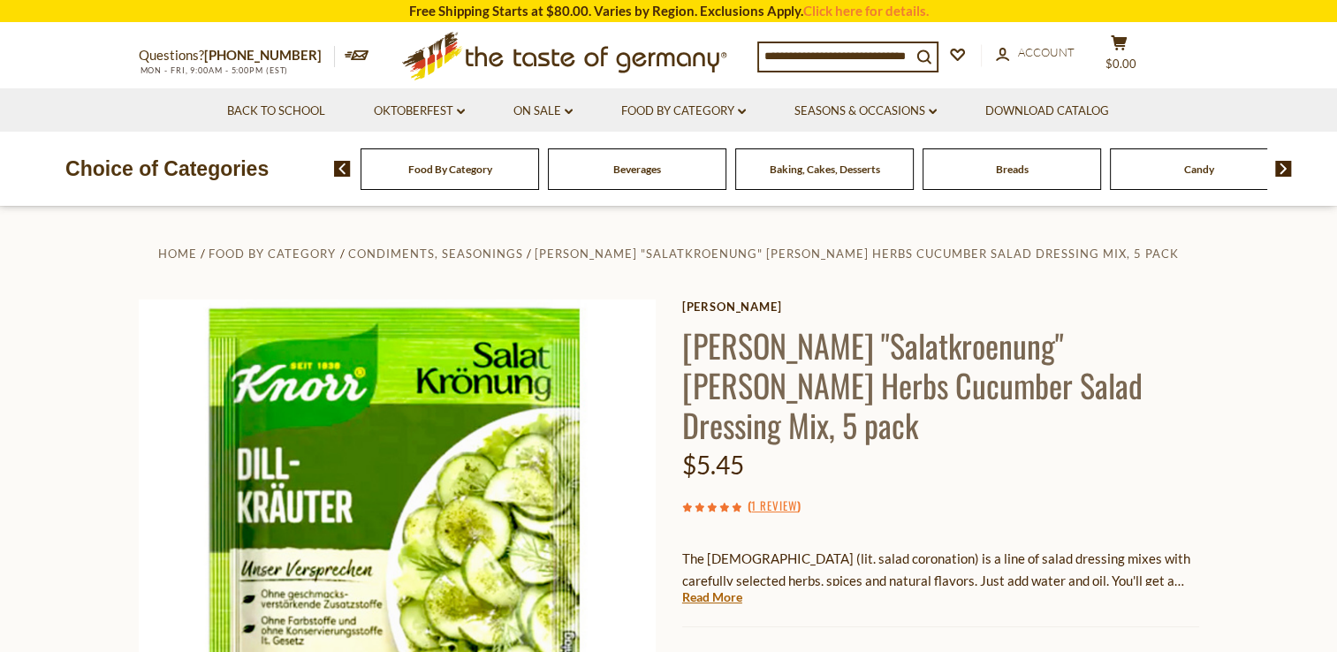
click at [103, 566] on section "Home Food By Category Condiments, Seasonings Knorr "Salatkroenung" Dill Herbs C…" at bounding box center [668, 600] width 1337 height 786
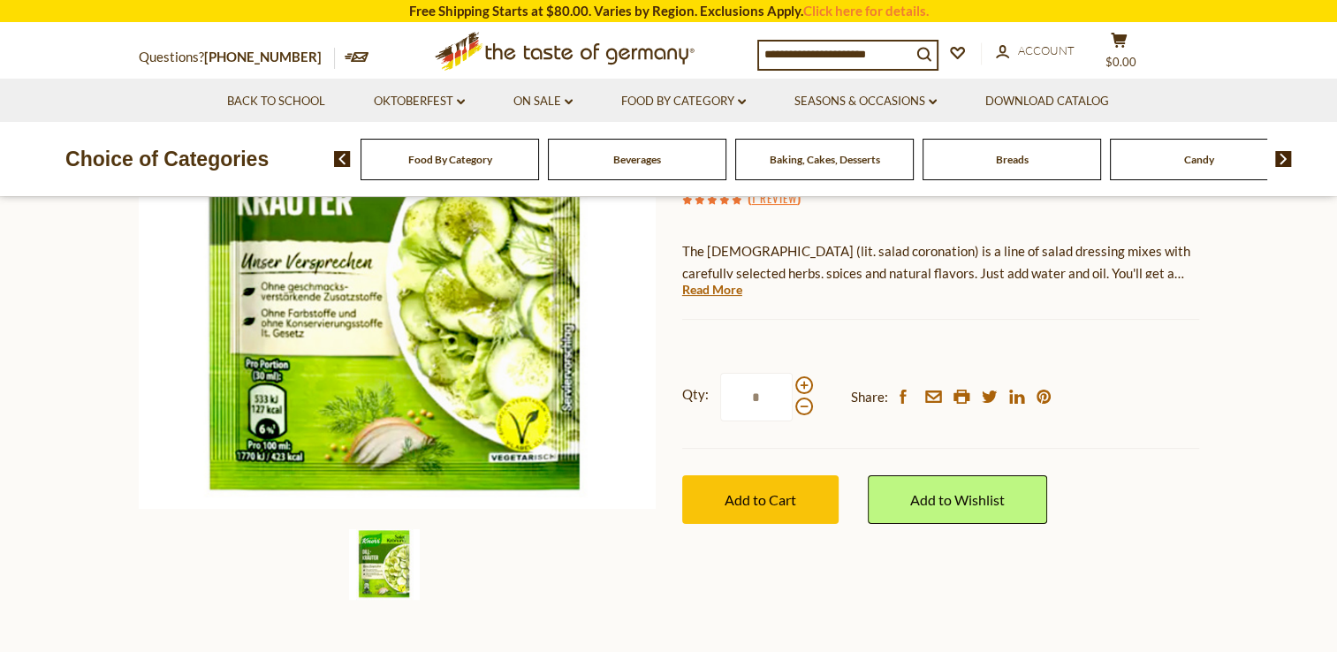
scroll to position [312, 0]
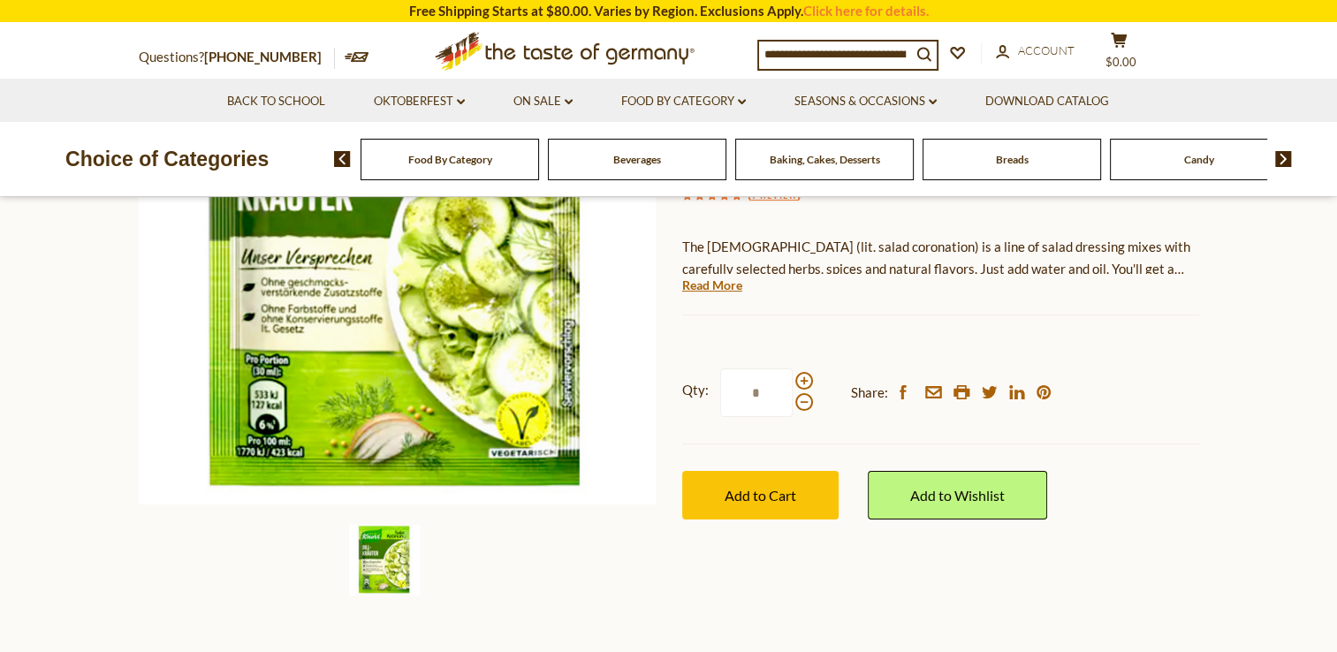
click at [123, 441] on section "Home Food By Category Condiments, Seasonings Knorr "Salatkroenung" Dill Herbs C…" at bounding box center [668, 288] width 1337 height 786
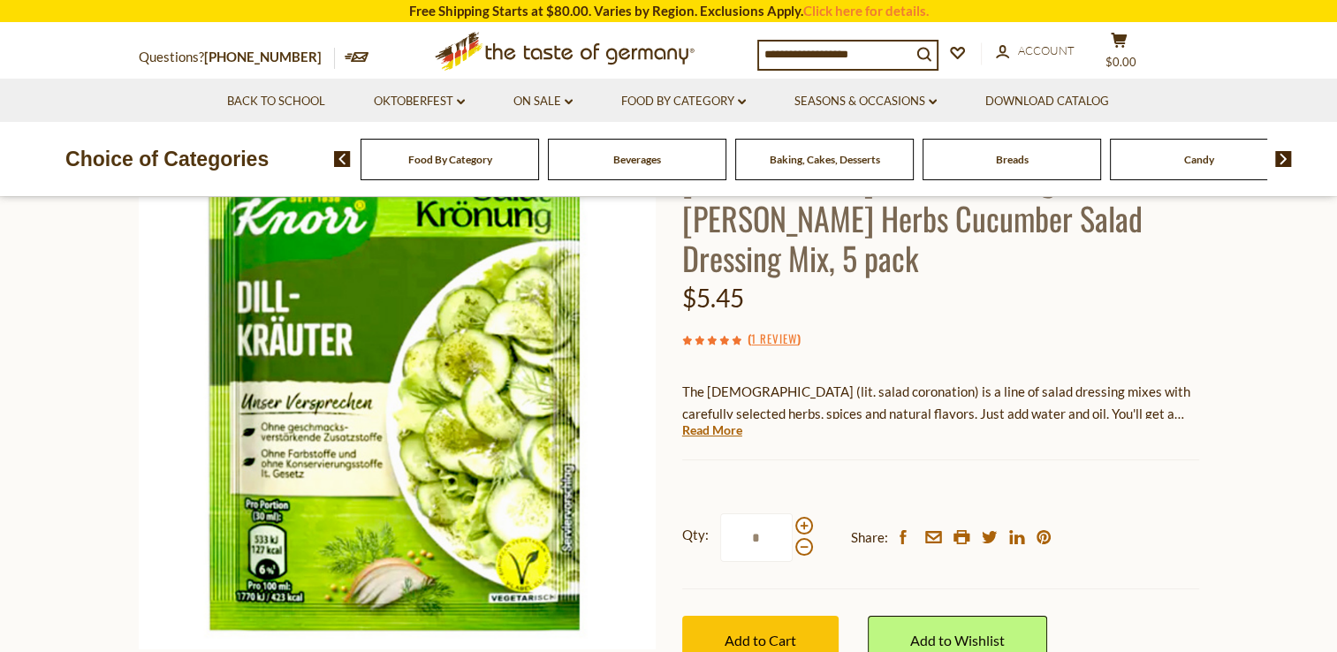
scroll to position [166, 0]
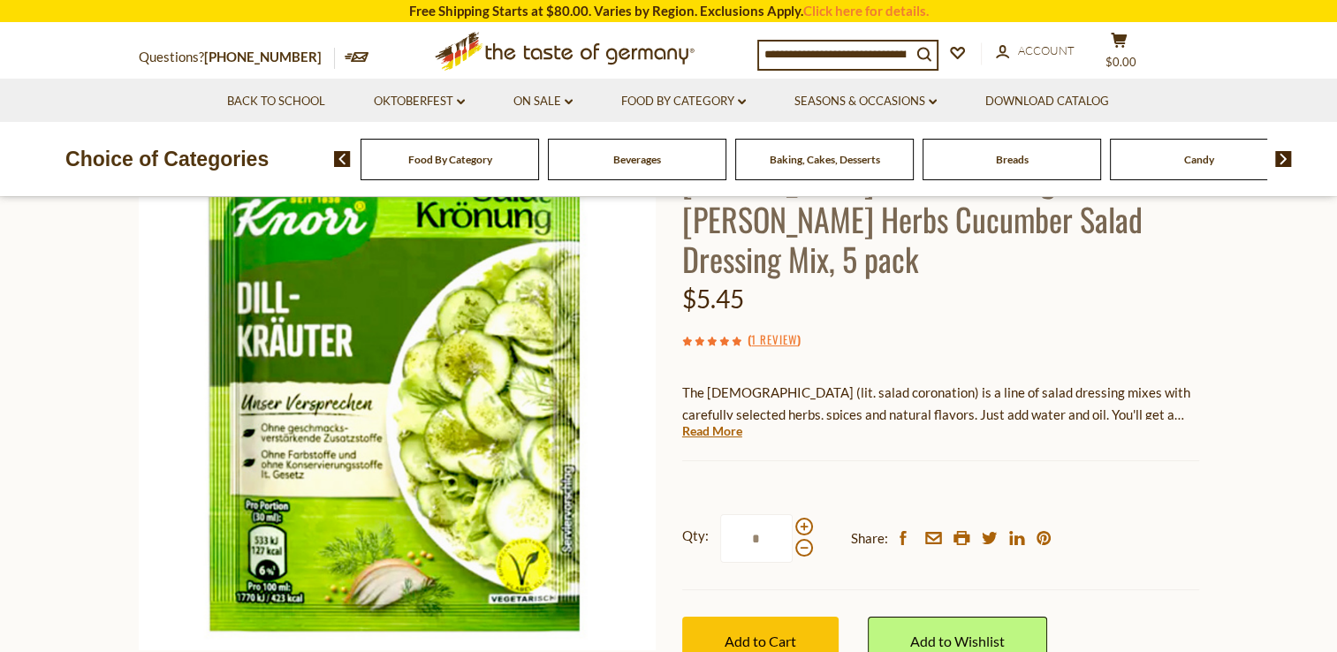
click at [122, 467] on section "Home Food By Category Condiments, Seasonings Knorr "Salatkroenung" Dill Herbs C…" at bounding box center [668, 434] width 1337 height 786
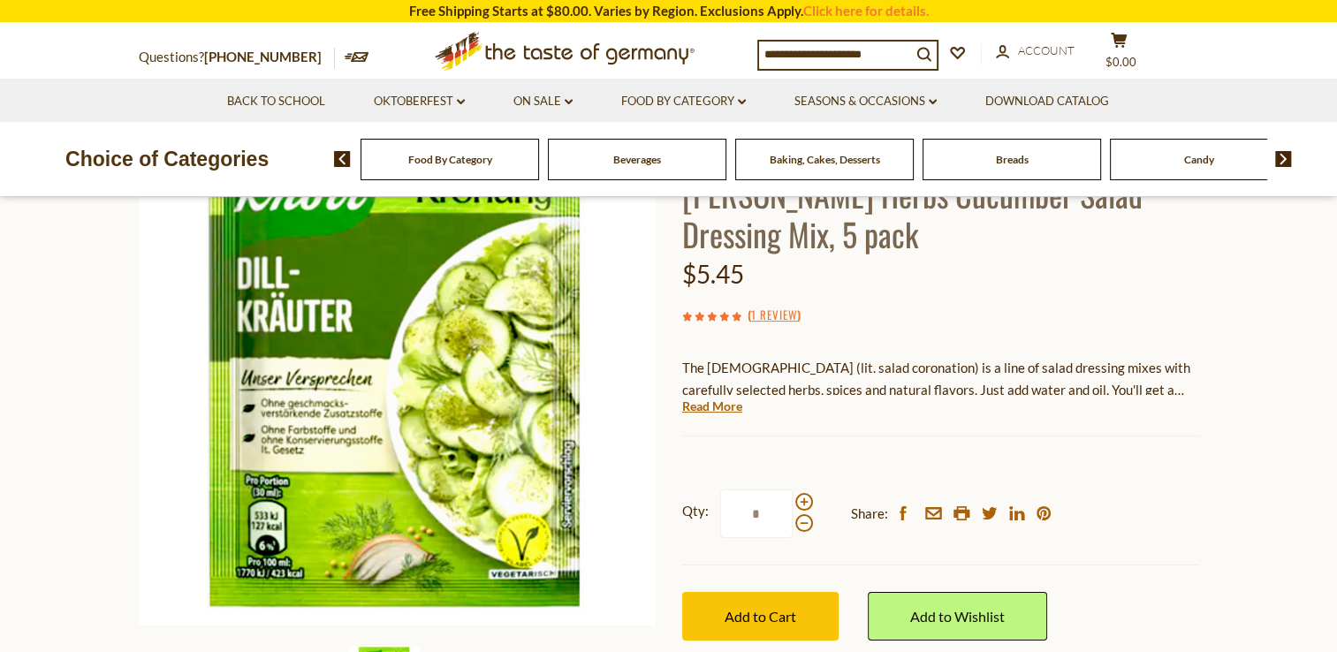
scroll to position [198, 0]
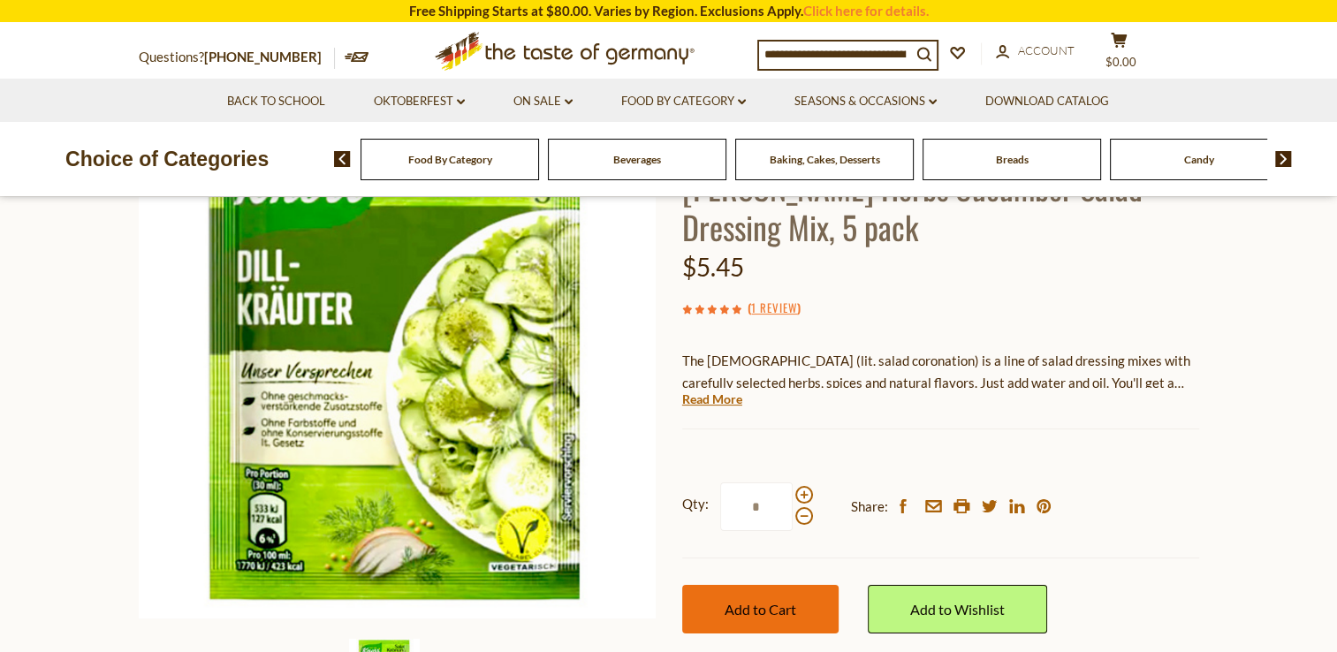
click at [771, 601] on span "Add to Cart" at bounding box center [761, 609] width 72 height 17
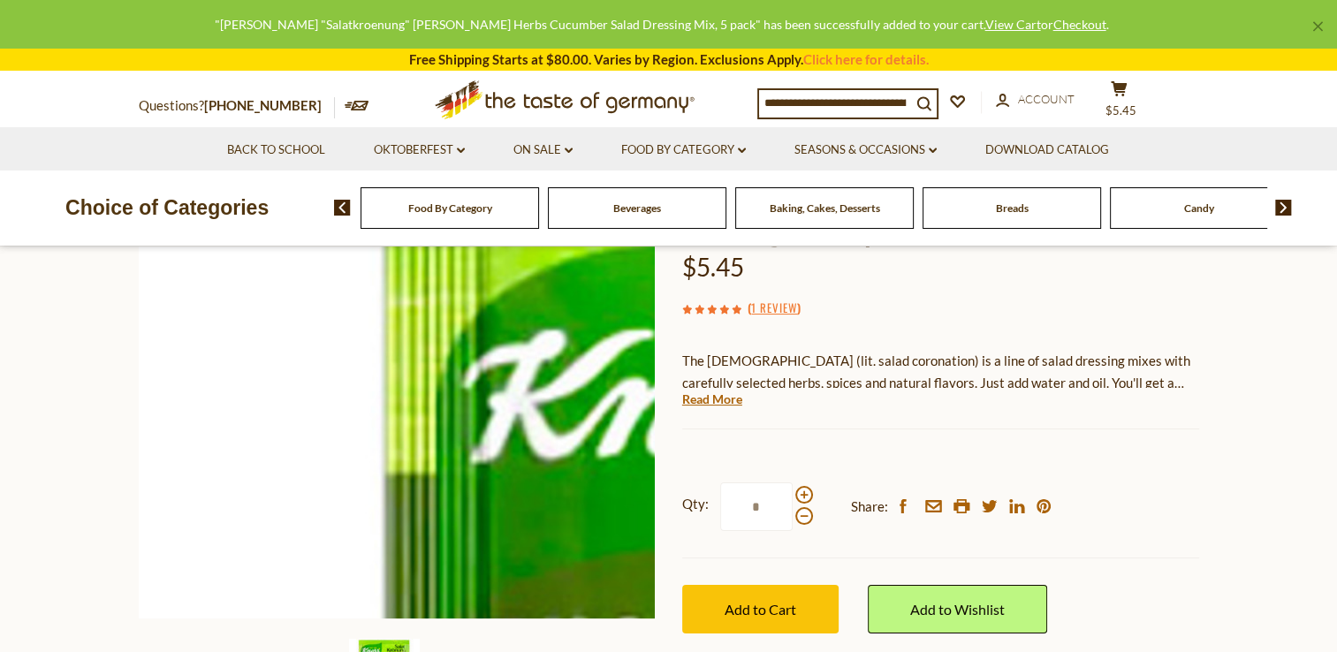
click at [140, 412] on img at bounding box center [397, 360] width 517 height 517
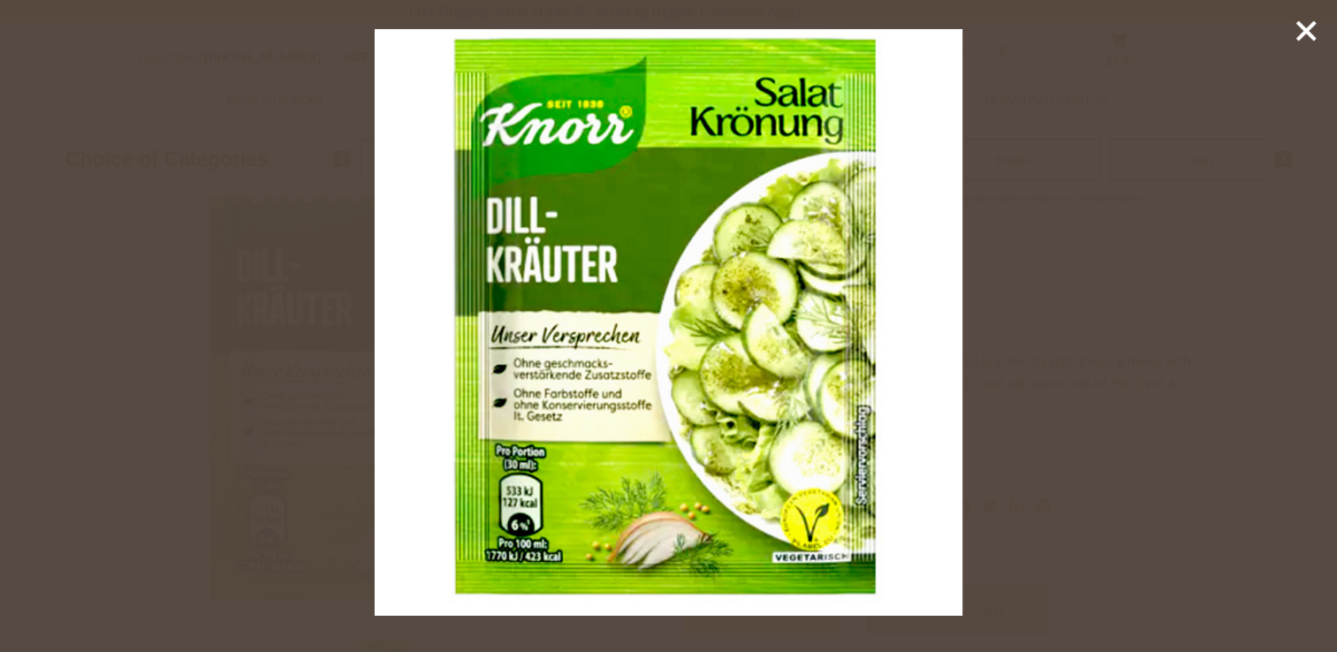
click at [1310, 33] on line at bounding box center [1306, 31] width 18 height 18
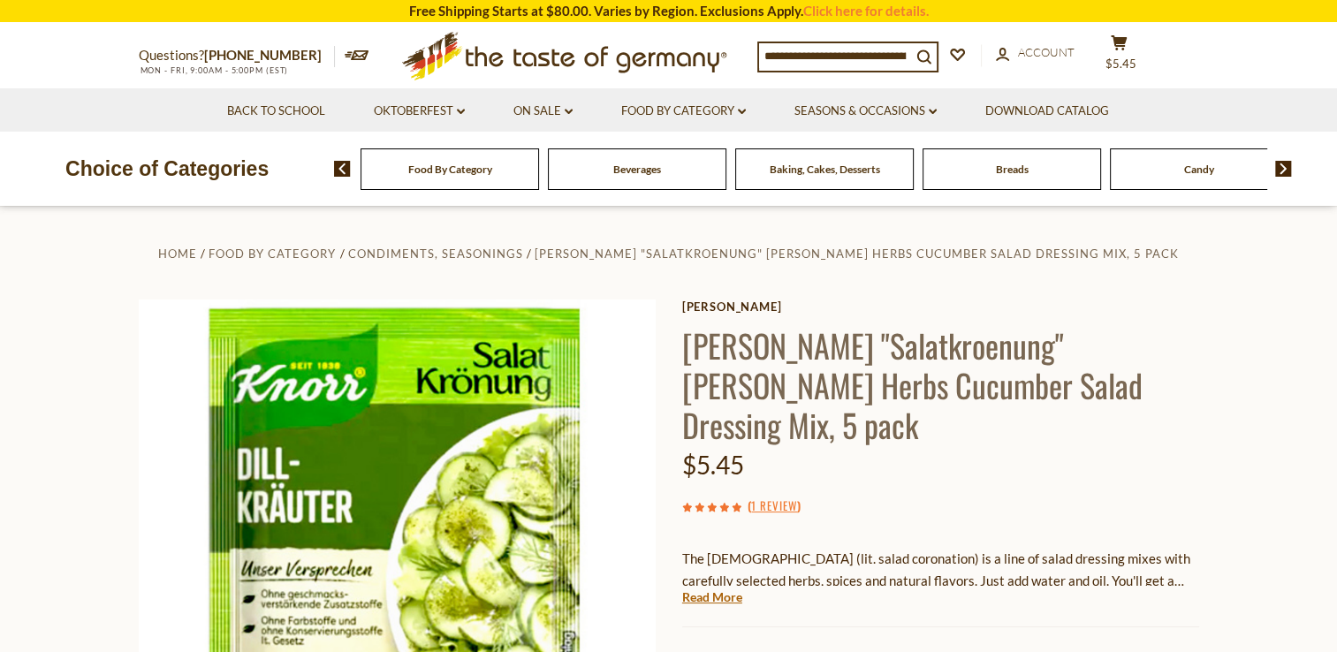
click at [118, 461] on section "Home Food By Category Condiments, Seasonings [PERSON_NAME] "Salatkroenung" [PER…" at bounding box center [668, 600] width 1337 height 786
click at [1283, 167] on img at bounding box center [1283, 169] width 17 height 16
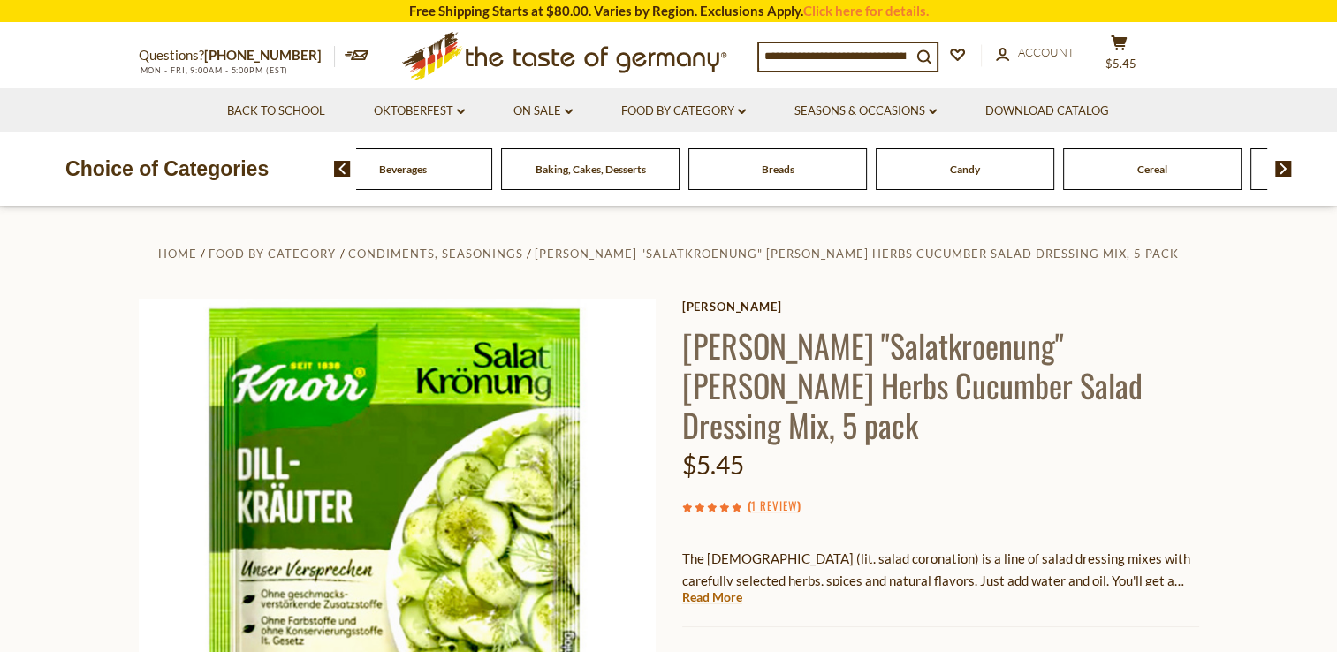
click at [1287, 171] on img at bounding box center [1283, 169] width 17 height 16
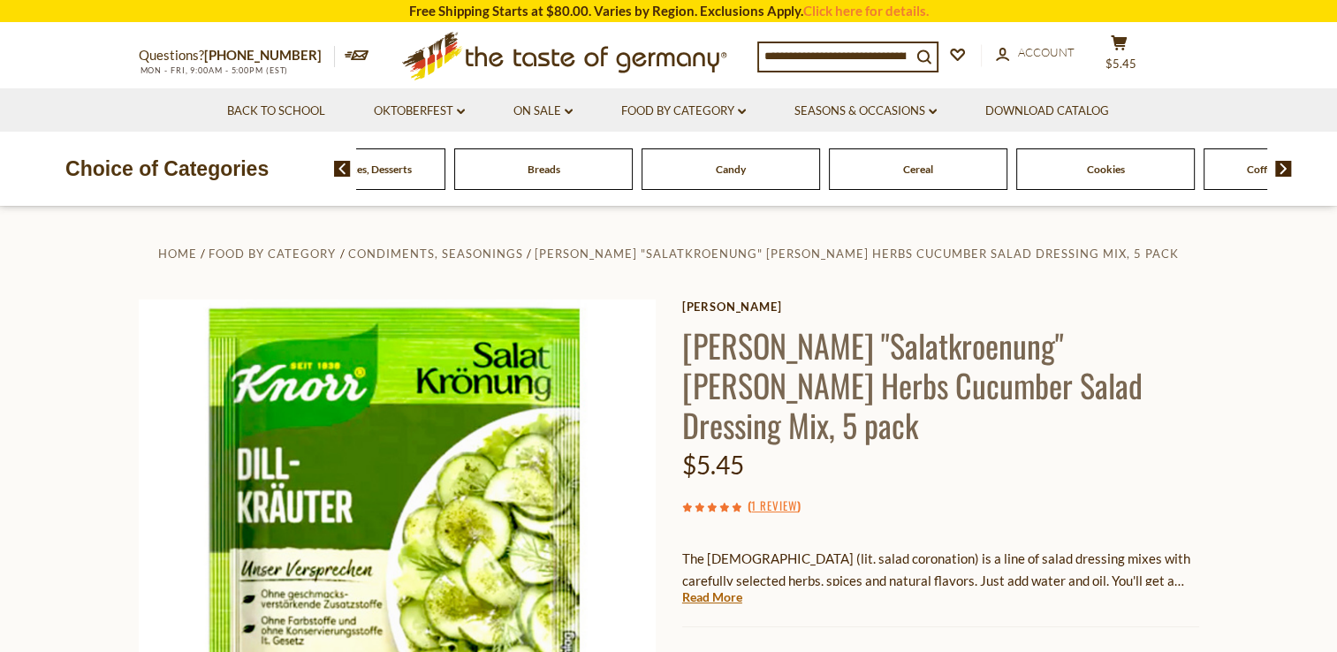
click at [1287, 172] on img at bounding box center [1283, 169] width 17 height 16
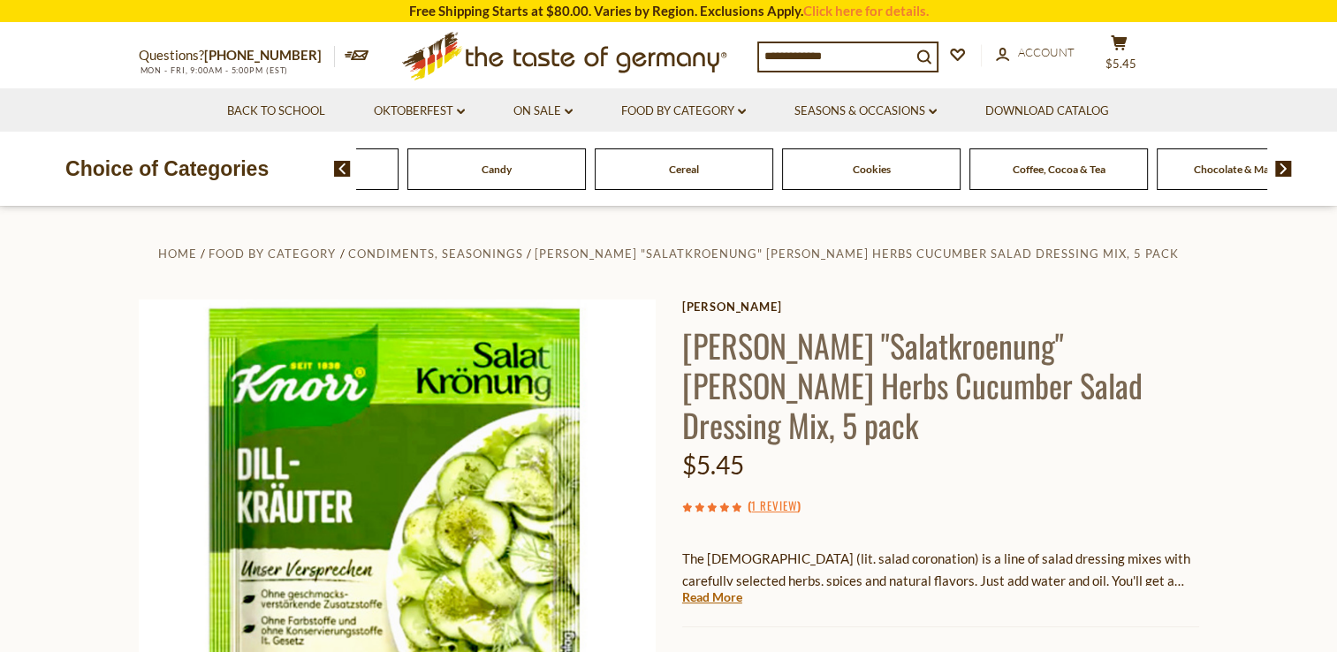
click at [1291, 175] on img at bounding box center [1283, 169] width 17 height 16
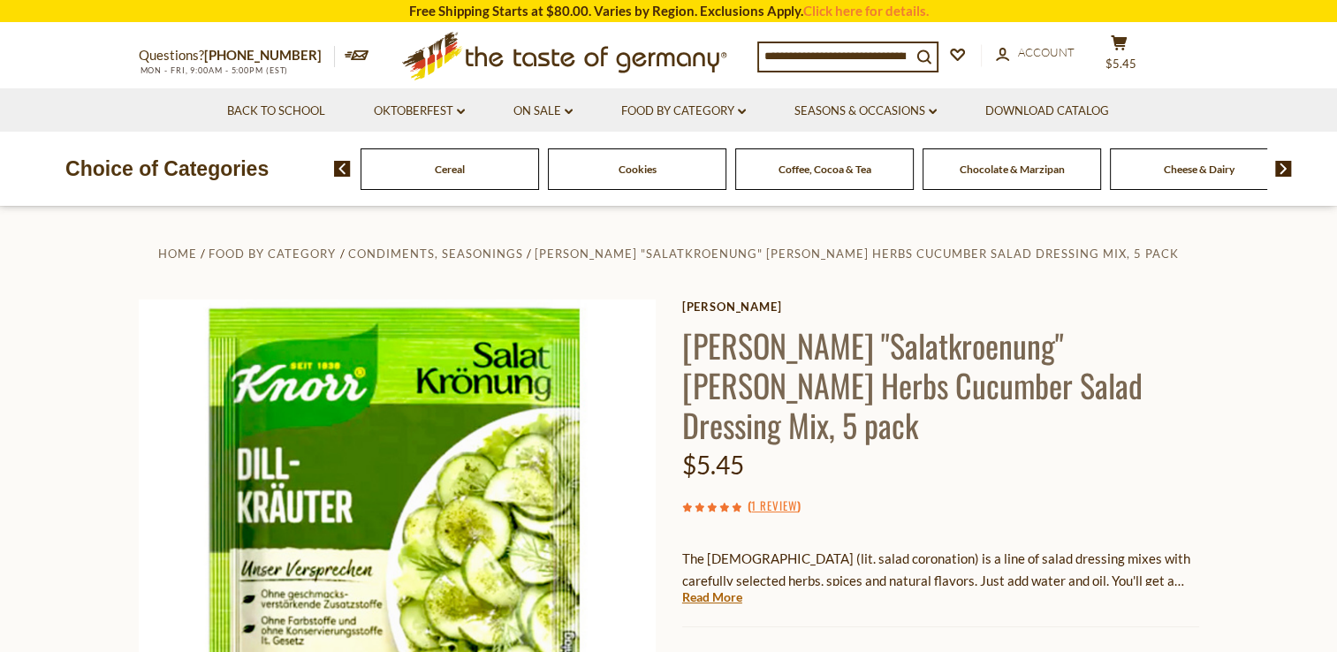
click at [1291, 172] on img at bounding box center [1283, 169] width 17 height 16
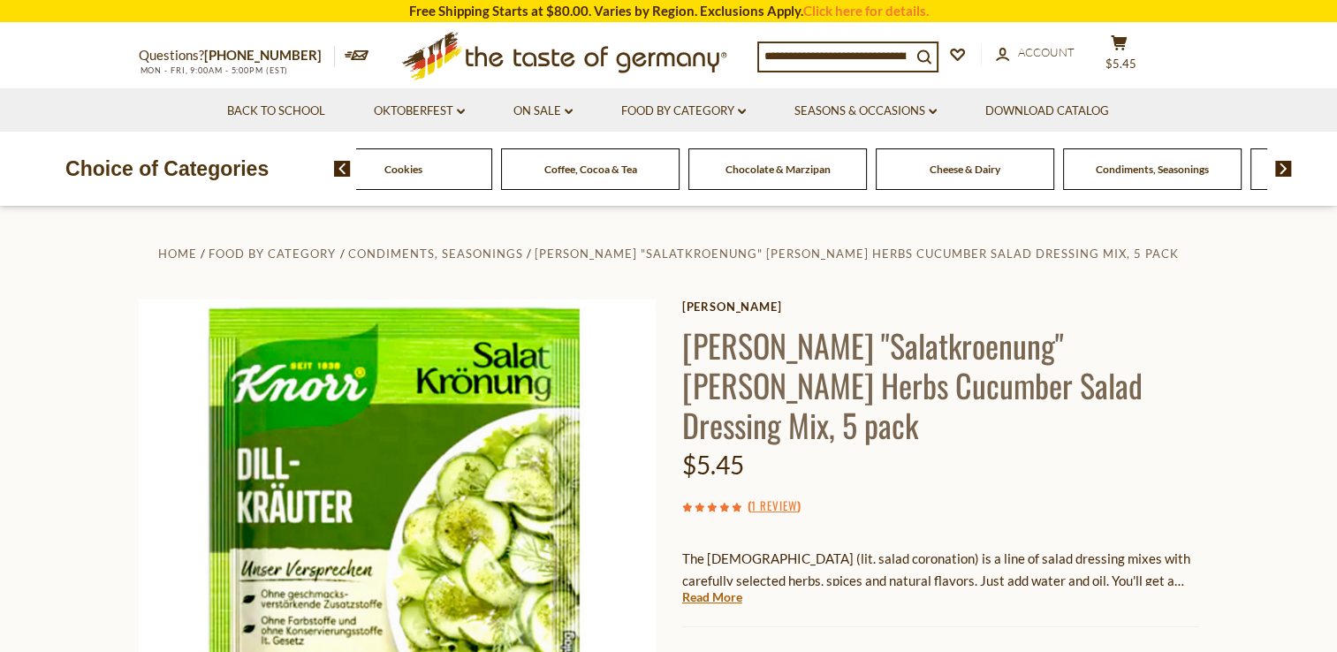
click at [1287, 171] on img at bounding box center [1283, 169] width 17 height 16
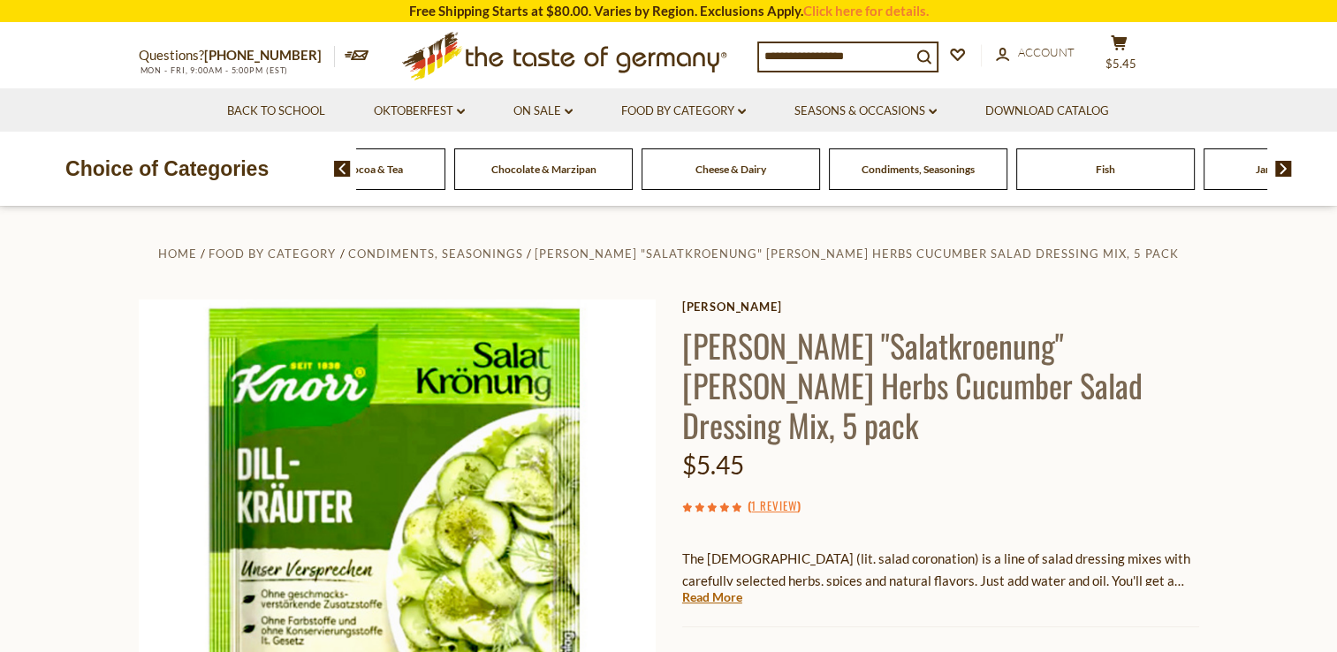
click at [1287, 176] on img at bounding box center [1283, 169] width 17 height 16
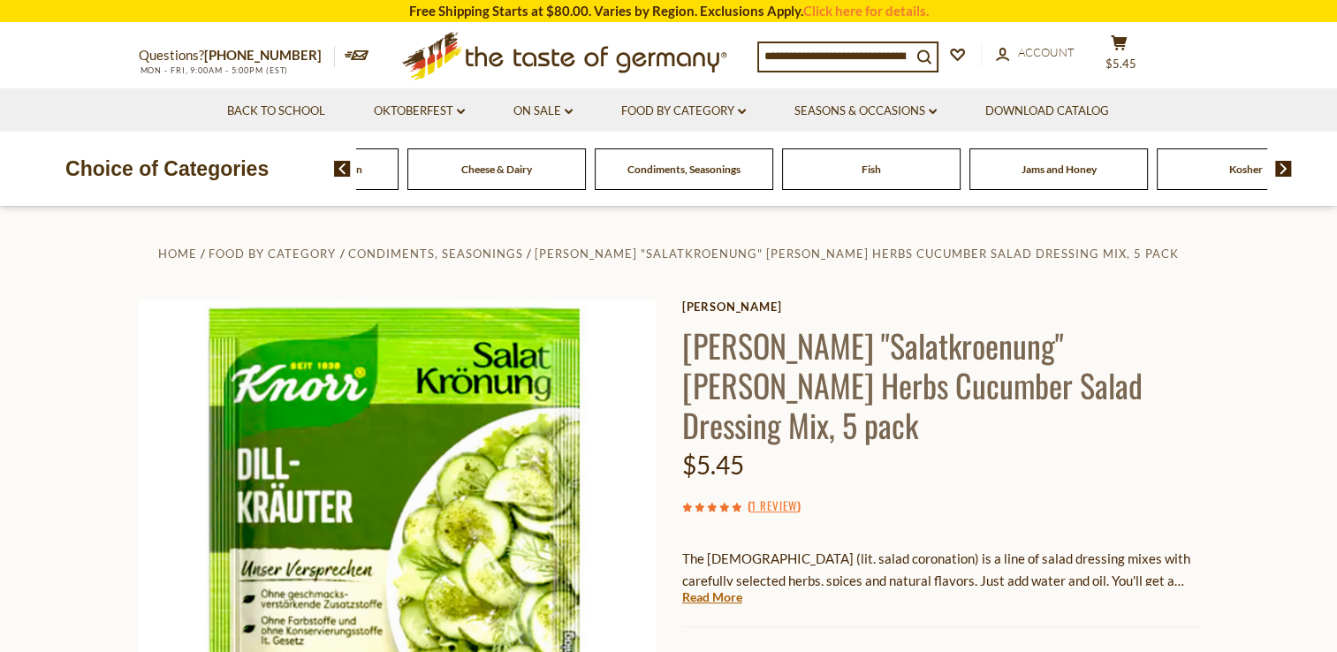
click at [1288, 170] on img at bounding box center [1283, 169] width 17 height 16
click at [1291, 171] on img at bounding box center [1283, 169] width 17 height 16
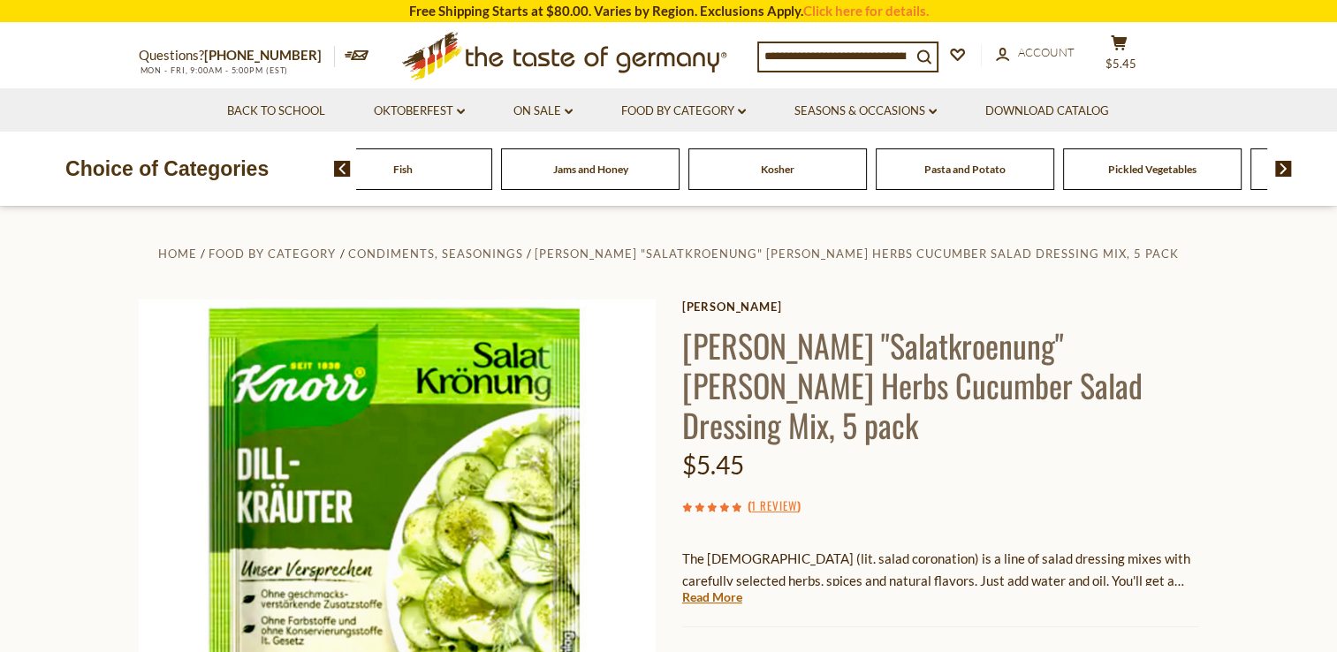
click at [1164, 170] on span "Pickled Vegetables" at bounding box center [1152, 169] width 88 height 13
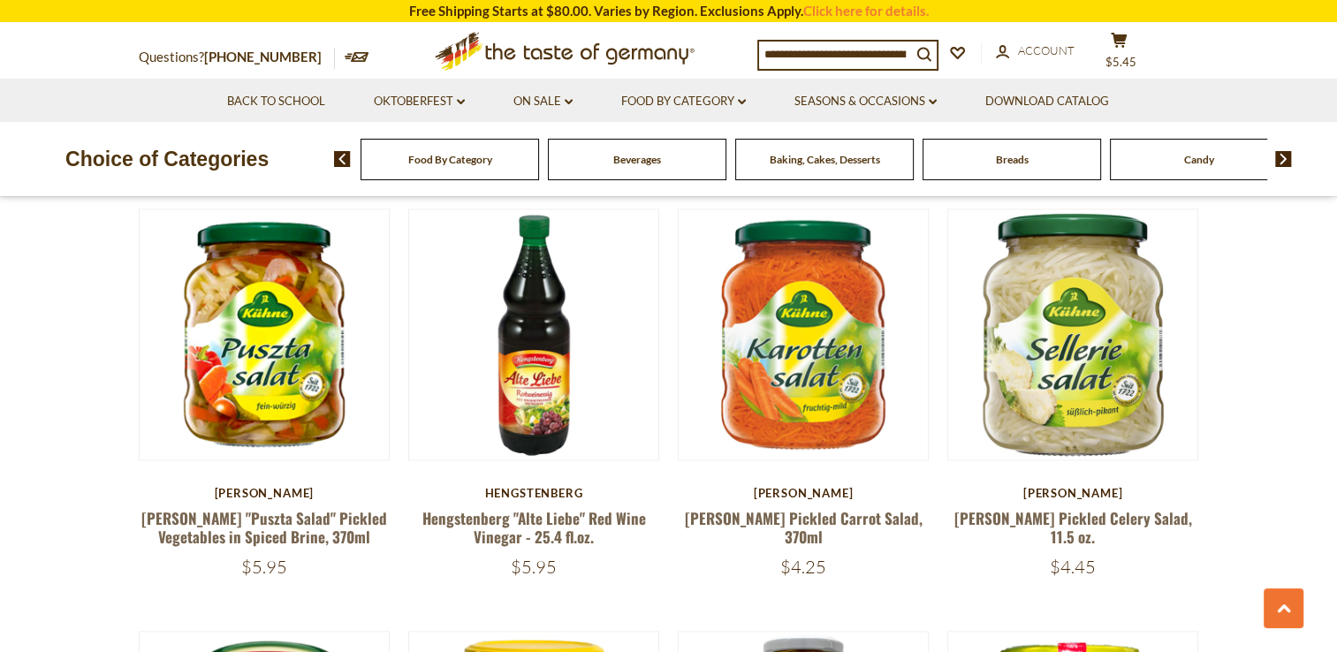
scroll to position [2686, 0]
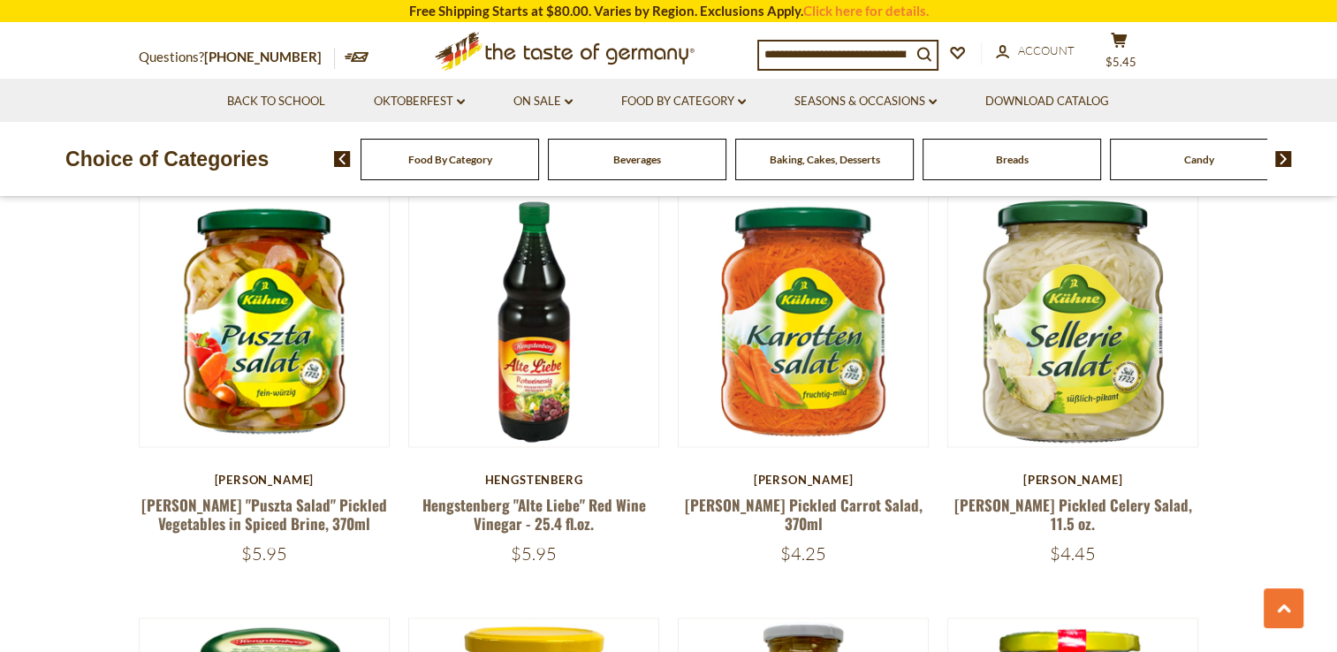
scroll to position [2690, 0]
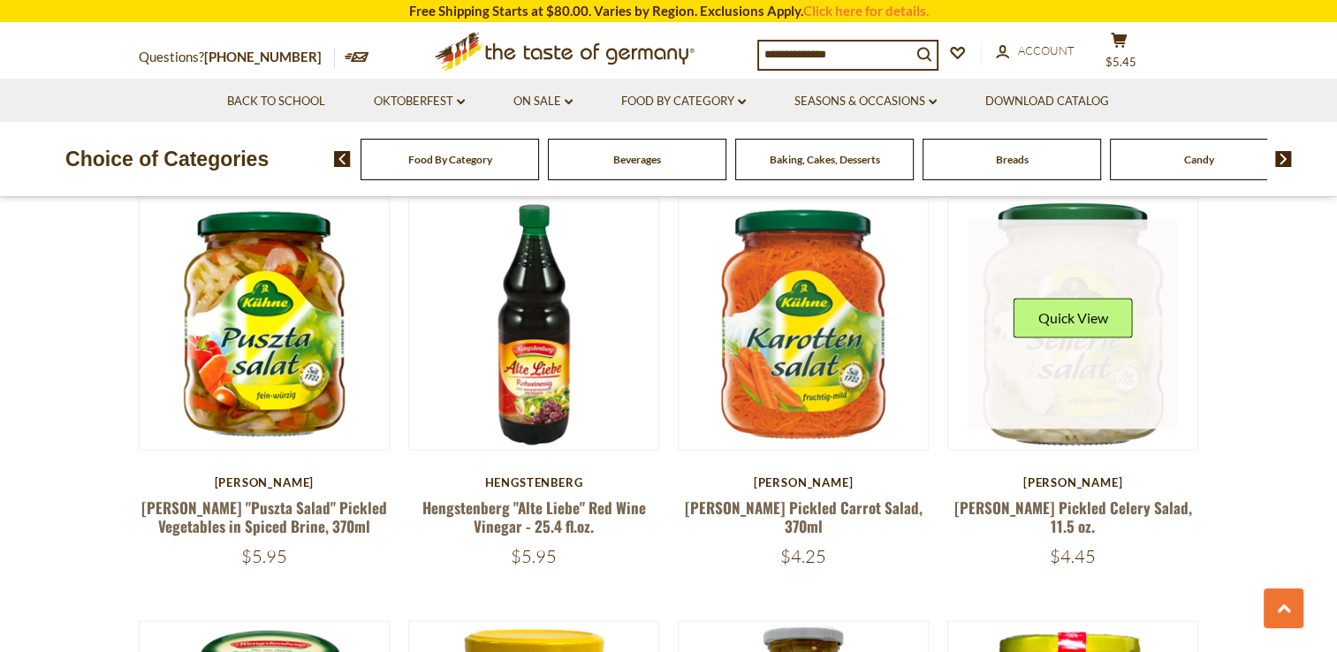
click at [1082, 350] on link at bounding box center [1073, 324] width 210 height 210
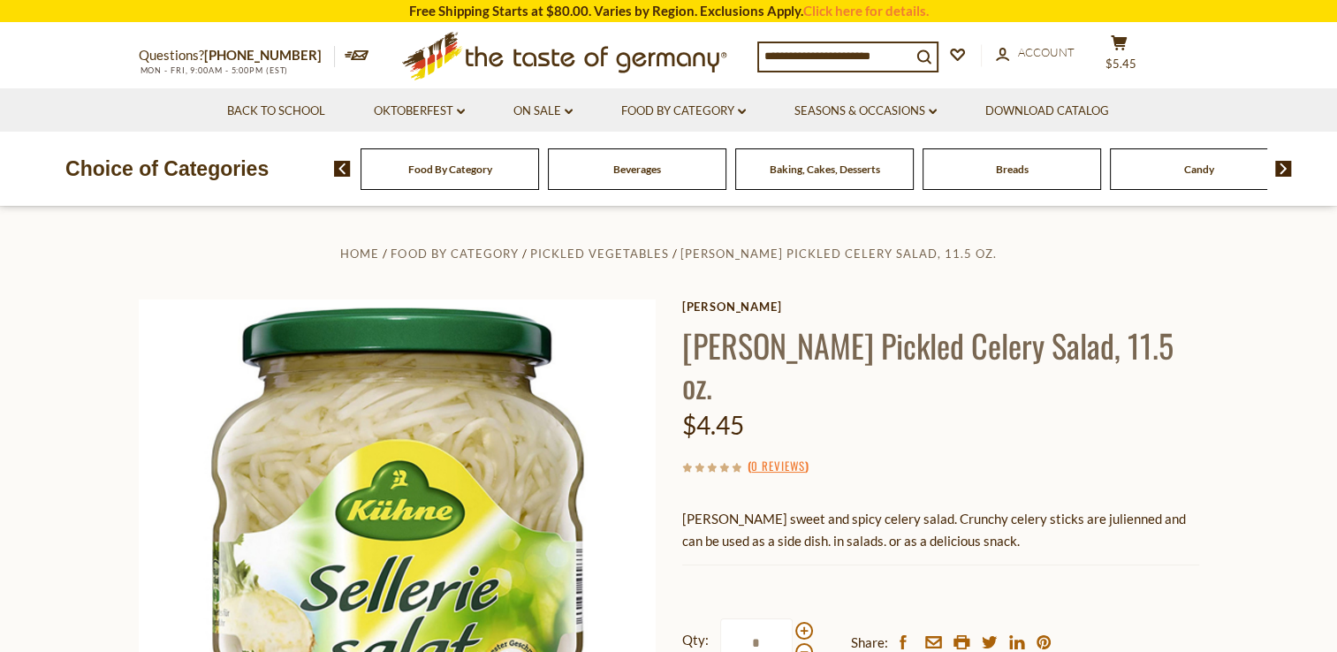
click at [103, 581] on section "Home Food By Category Pickled Vegetables Kuehne Pickled Celery Salad, 11.5 oz. …" at bounding box center [668, 600] width 1337 height 786
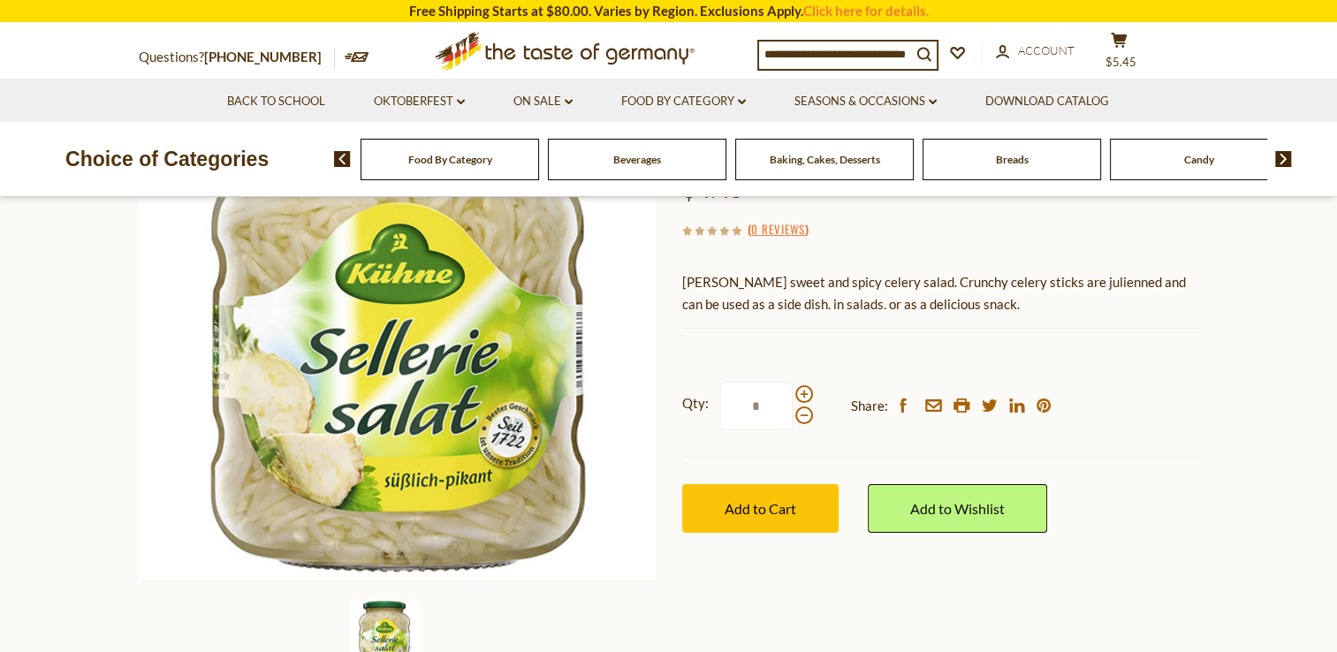
scroll to position [239, 0]
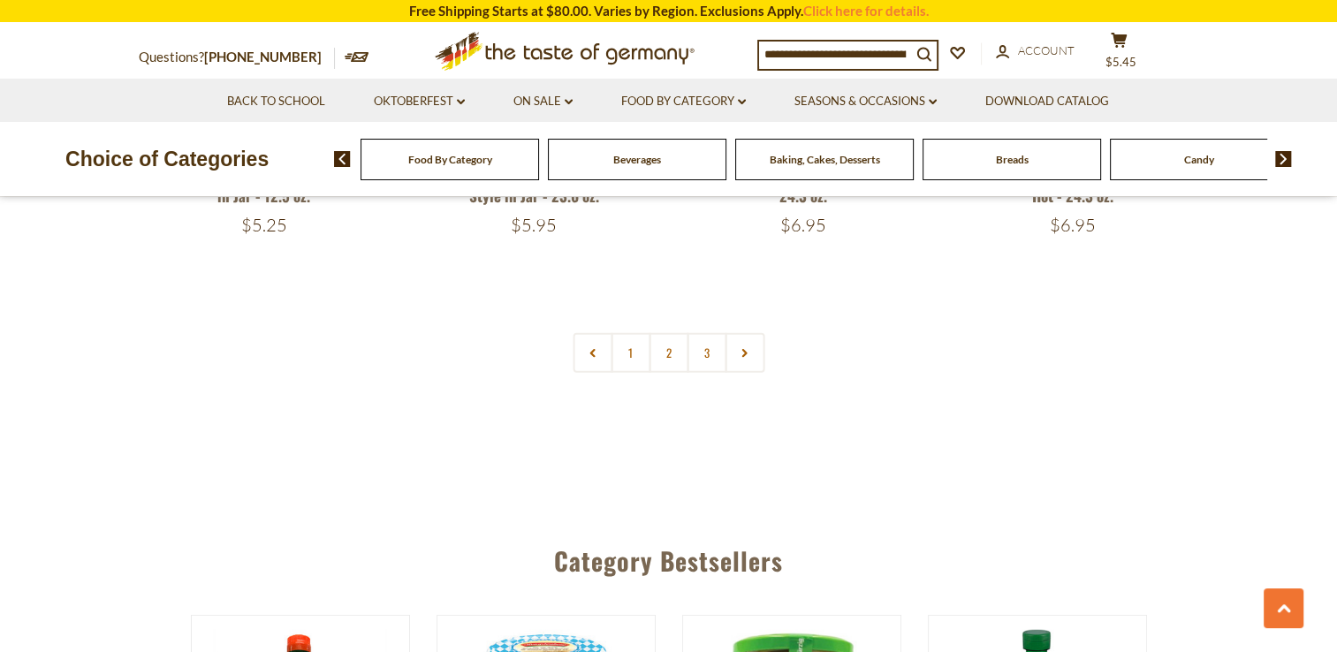
scroll to position [4295, 0]
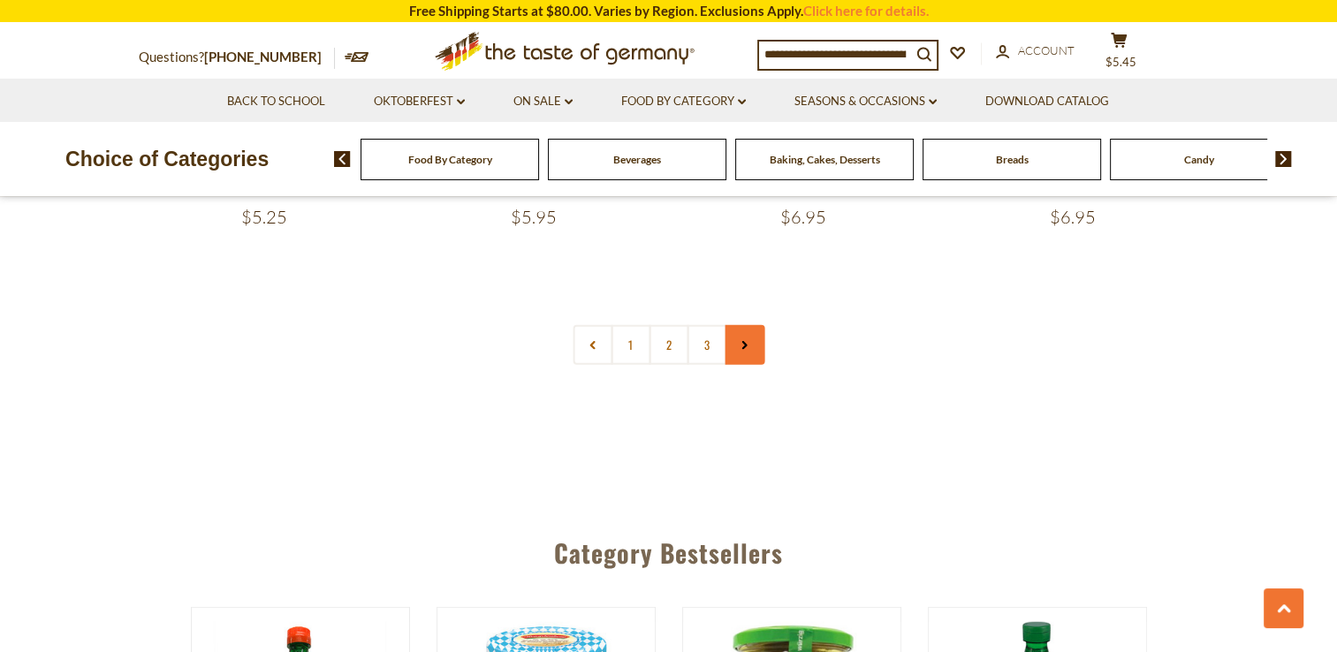
click at [747, 351] on link at bounding box center [745, 345] width 40 height 40
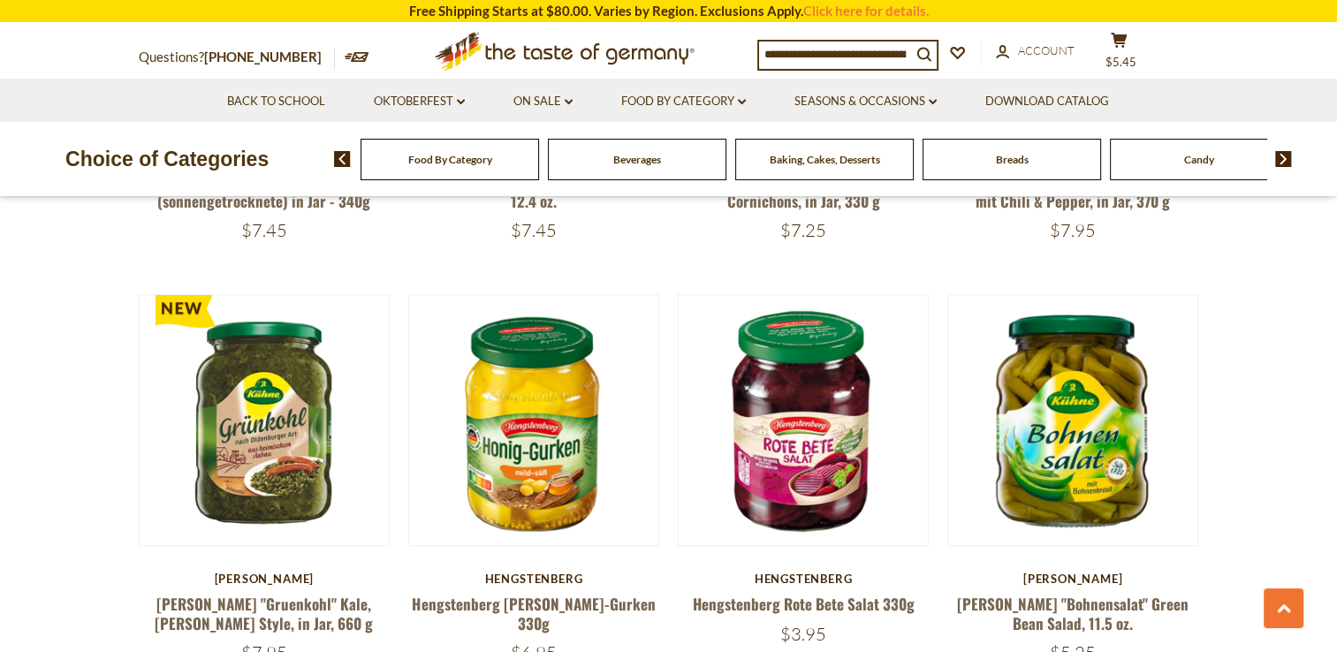
scroll to position [1289, 0]
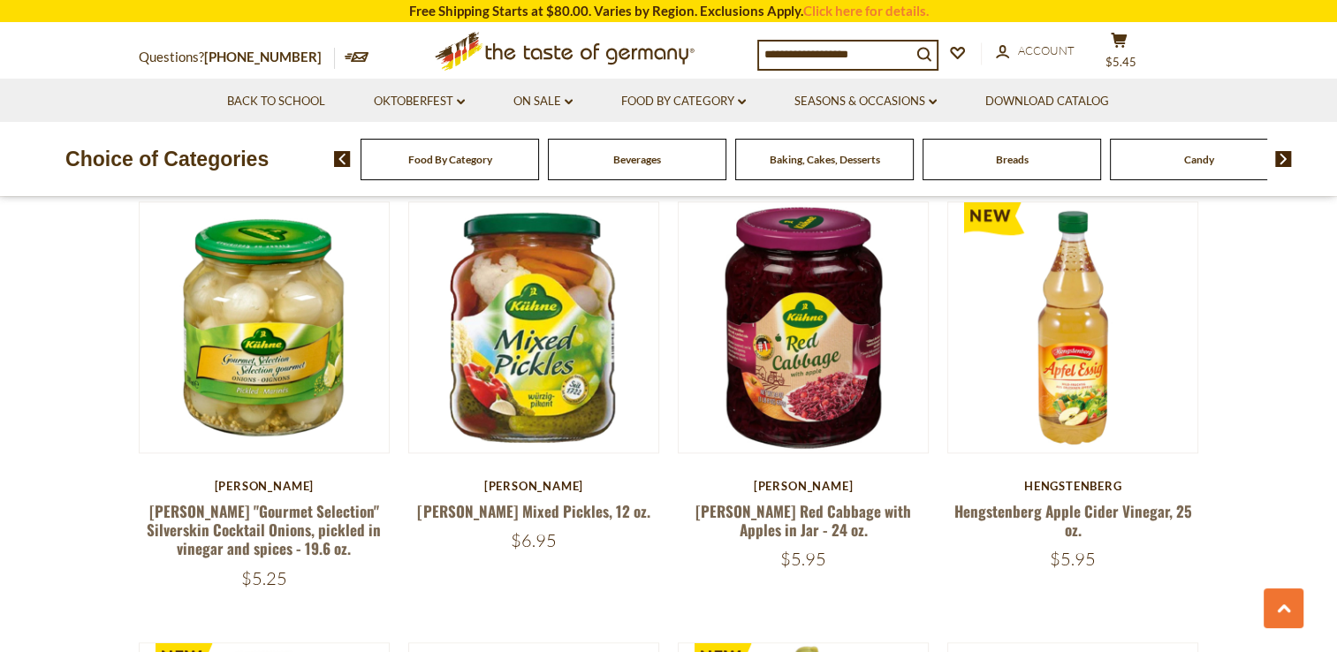
scroll to position [1806, 0]
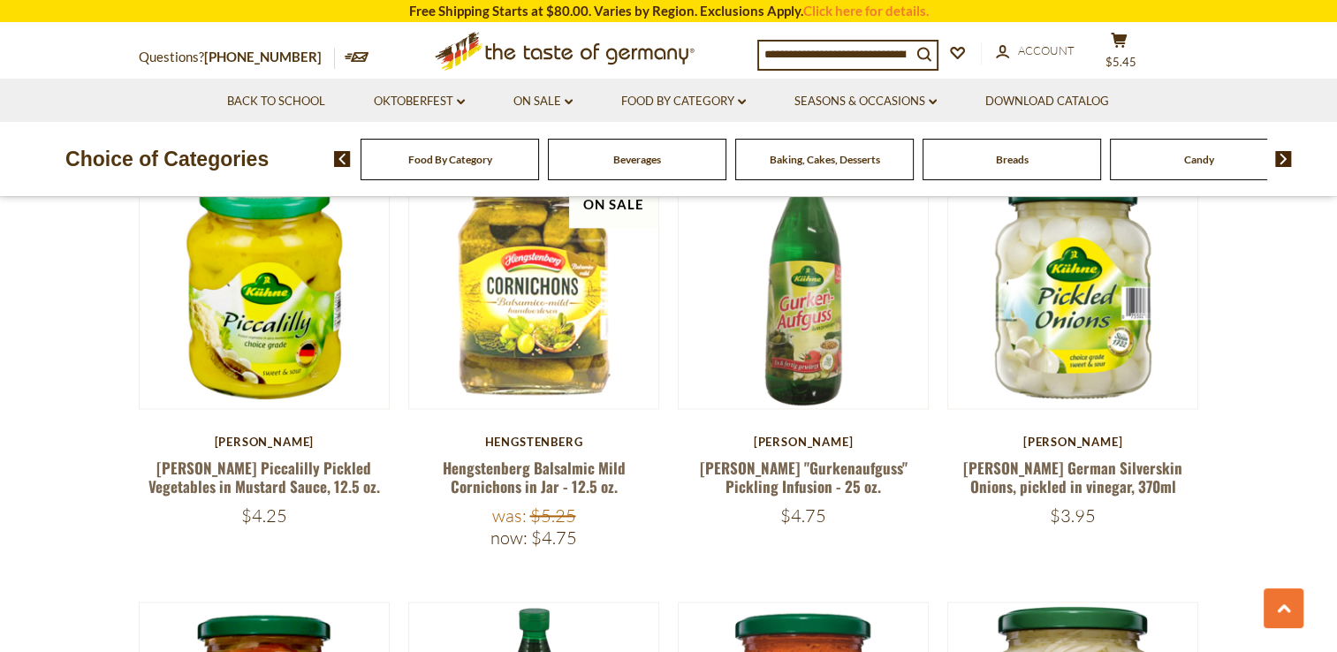
scroll to position [2287, 0]
click at [57, 589] on section "**********" at bounding box center [668, 387] width 1337 height 4266
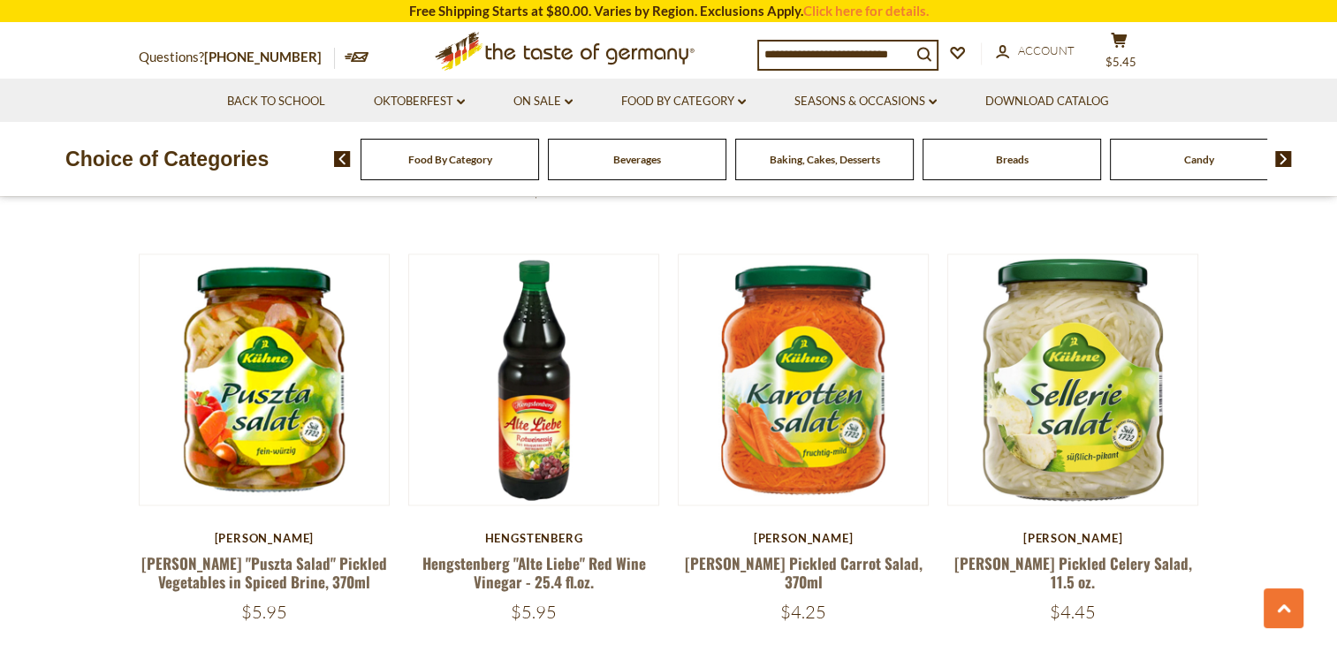
scroll to position [2635, 0]
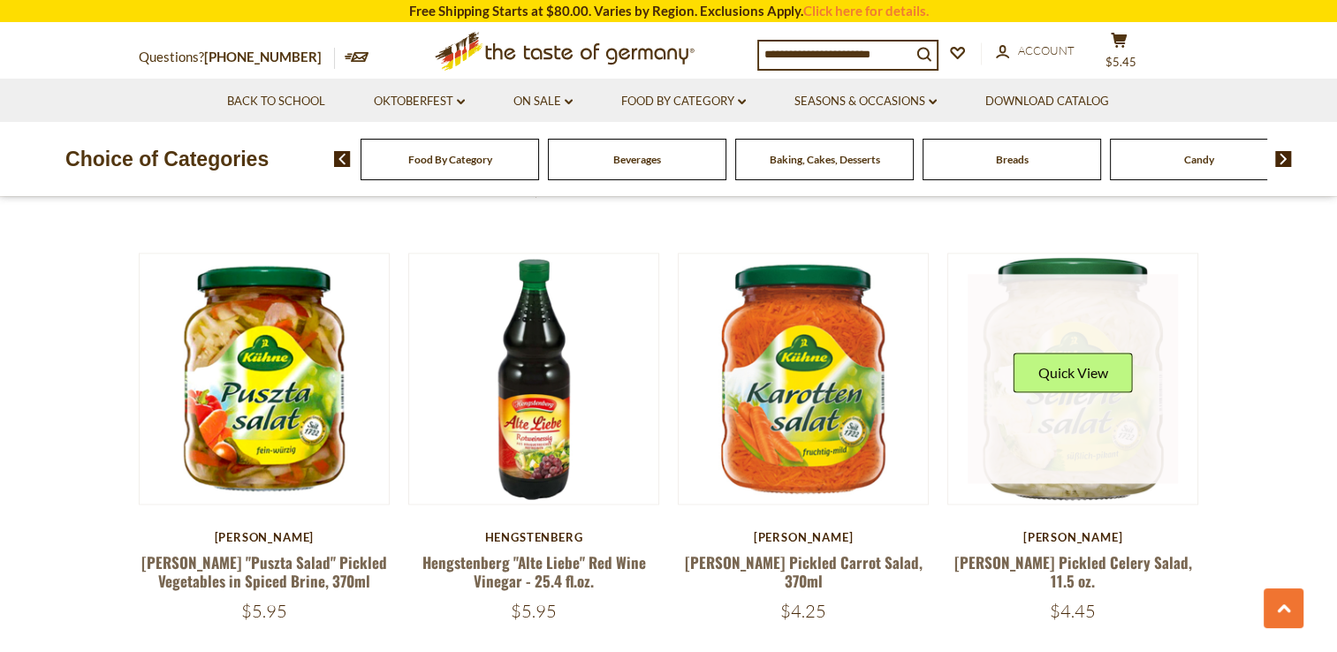
click at [1081, 426] on link at bounding box center [1073, 379] width 210 height 210
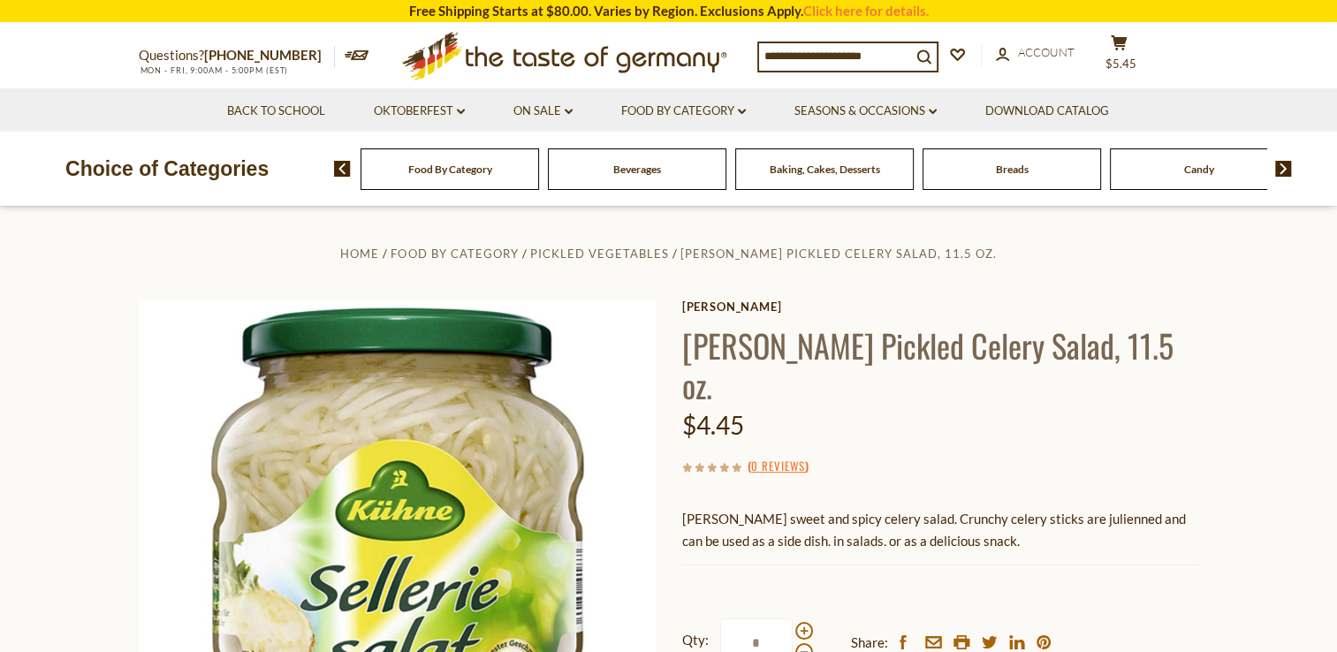
click at [109, 579] on section "Home Food By Category Pickled Vegetables Kuehne Pickled Celery Salad, 11.5 oz. …" at bounding box center [668, 600] width 1337 height 786
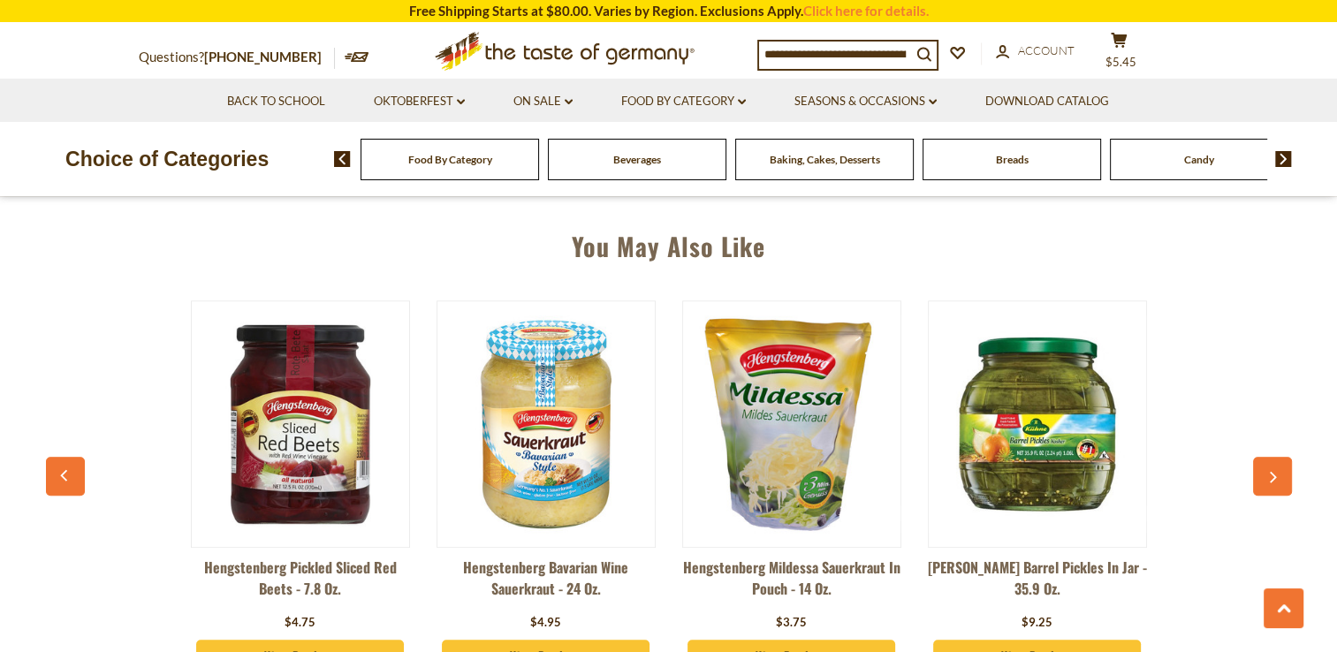
scroll to position [1260, 0]
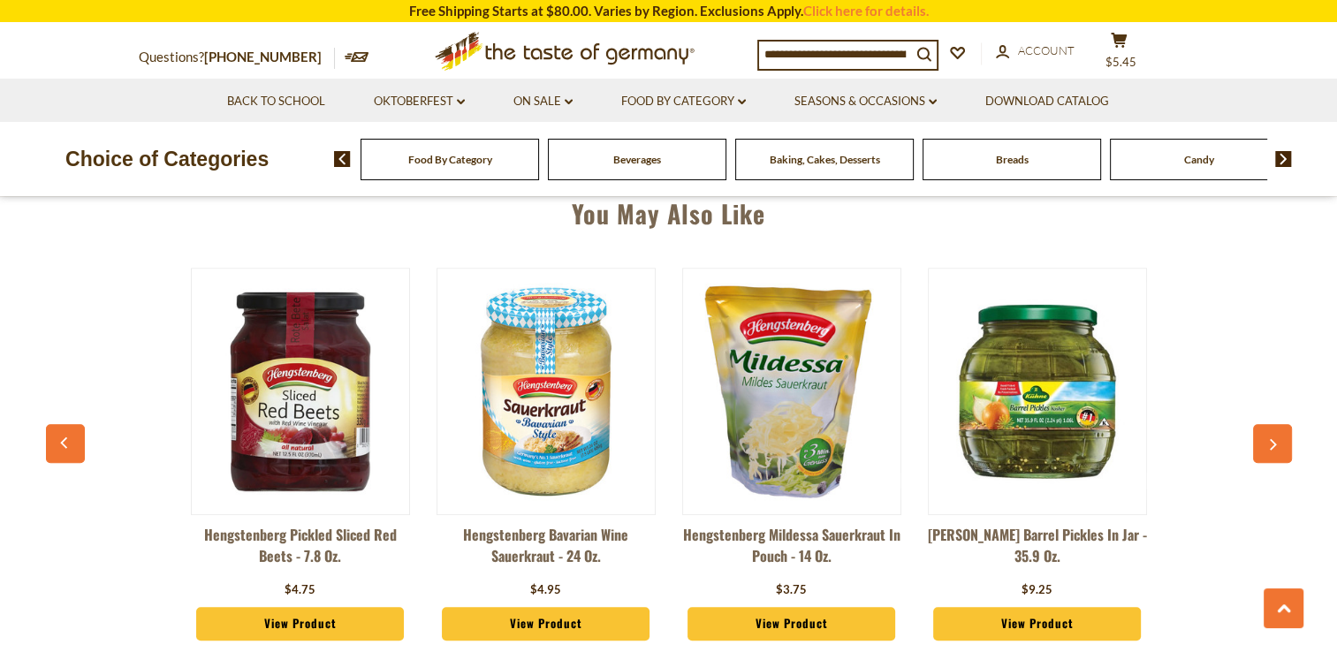
click at [101, 583] on div "Hengstenberg Pickled Sliced Red Beets - 7.8 oz. $4.75 View Product Hengstenberg…" at bounding box center [669, 459] width 1228 height 426
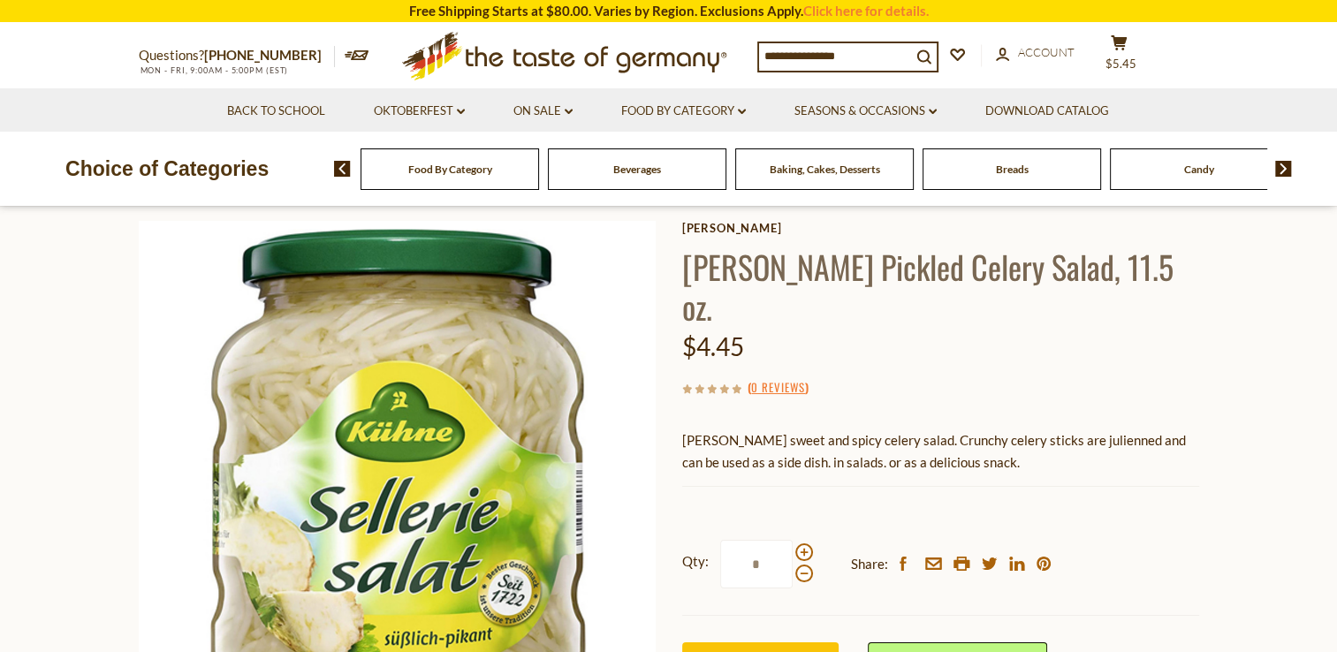
scroll to position [78, 0]
click at [87, 562] on section "Home Food By Category Pickled Vegetables Kuehne Pickled Celery Salad, 11.5 oz. …" at bounding box center [668, 522] width 1337 height 786
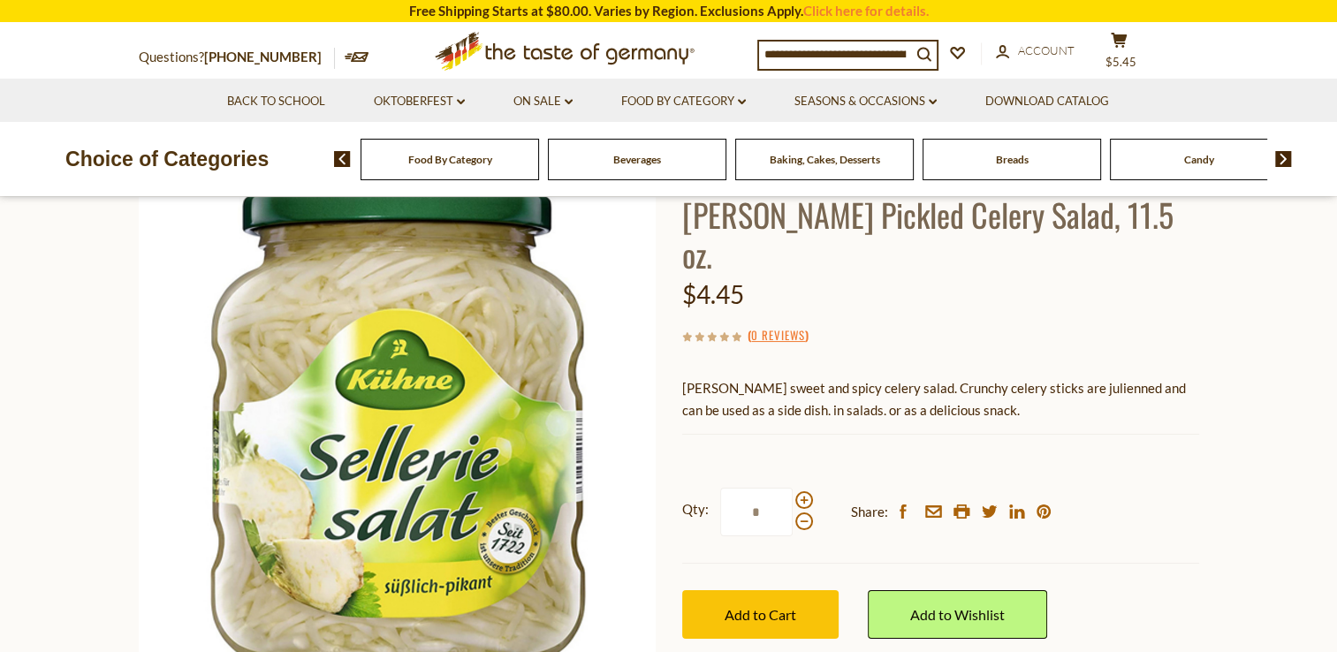
scroll to position [132, 0]
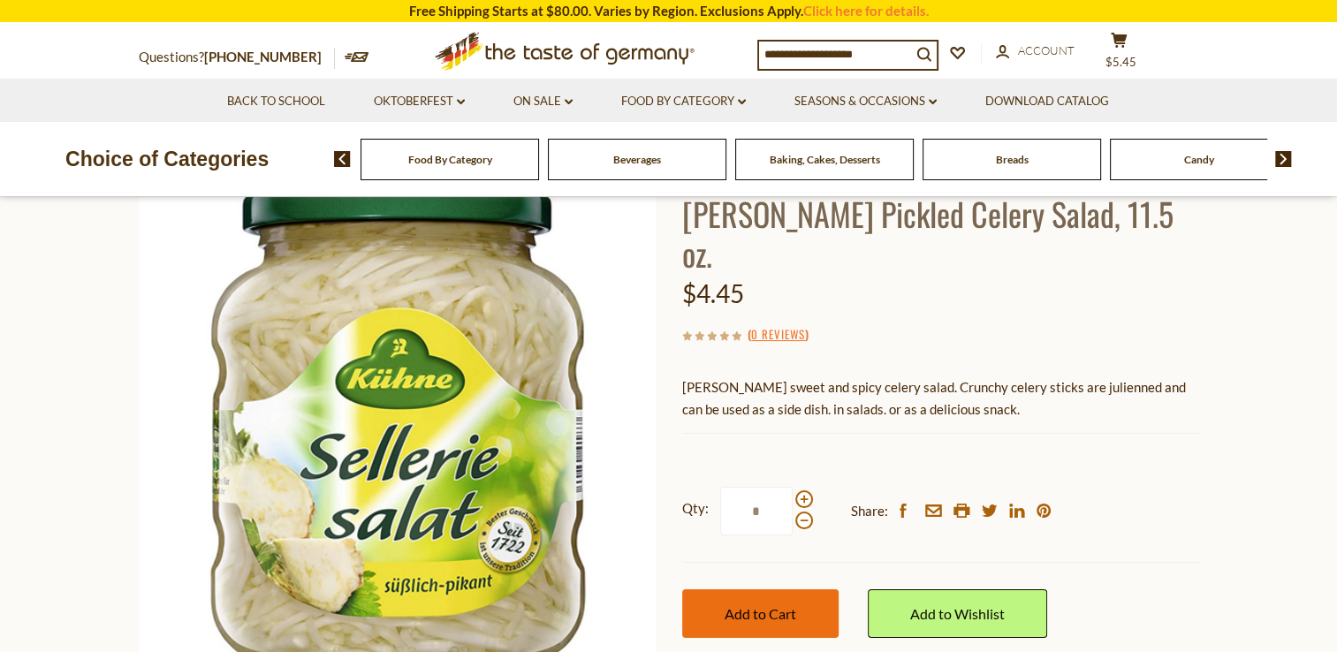
click at [760, 605] on span "Add to Cart" at bounding box center [761, 613] width 72 height 17
click at [342, 163] on img at bounding box center [342, 159] width 17 height 16
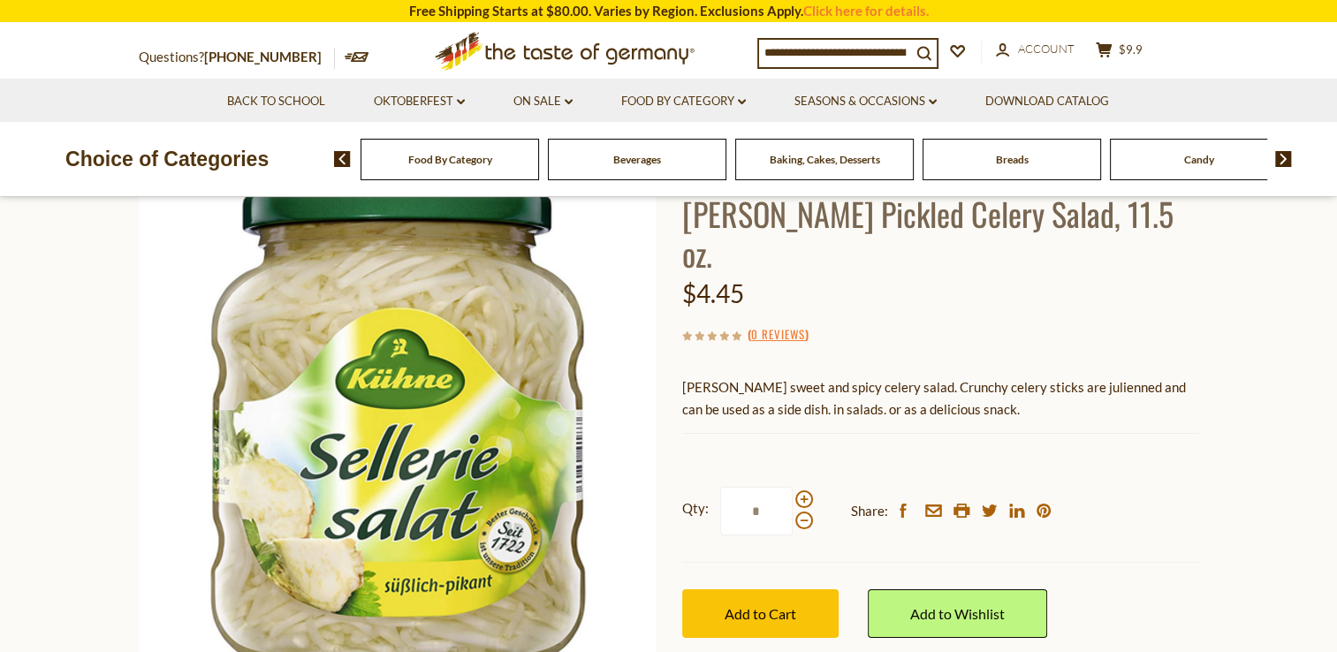
click at [350, 164] on img at bounding box center [342, 159] width 17 height 16
click at [337, 165] on img at bounding box center [342, 159] width 17 height 16
click at [336, 162] on img at bounding box center [342, 159] width 17 height 16
click at [1279, 163] on img at bounding box center [1283, 159] width 17 height 16
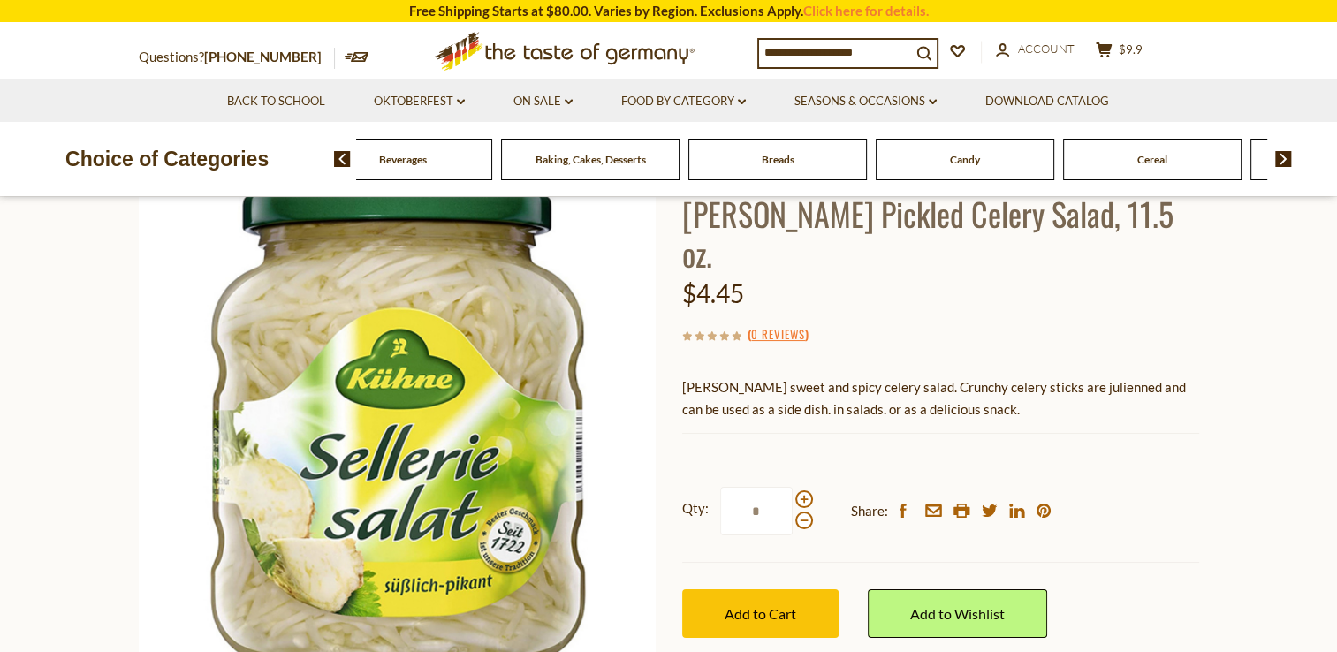
click at [1281, 166] on img at bounding box center [1283, 159] width 17 height 16
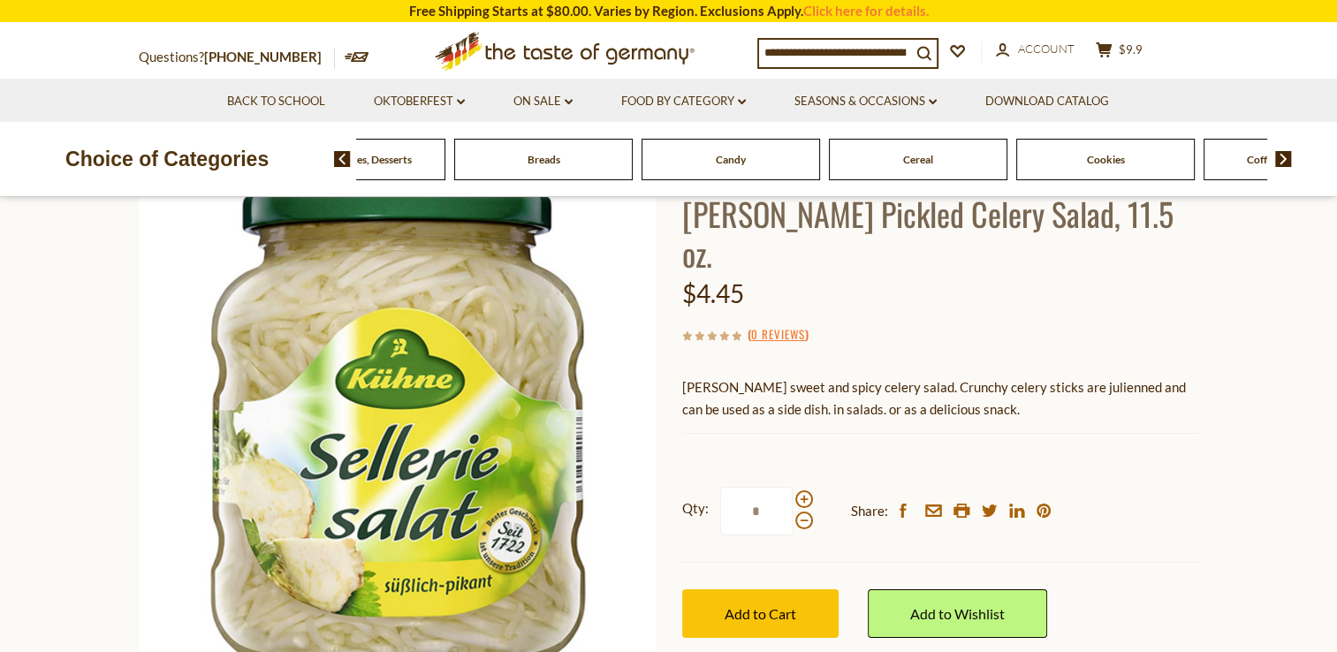
click at [1283, 166] on img at bounding box center [1283, 159] width 17 height 16
click at [1283, 165] on img at bounding box center [1283, 159] width 17 height 16
click at [1281, 164] on img at bounding box center [1283, 159] width 17 height 16
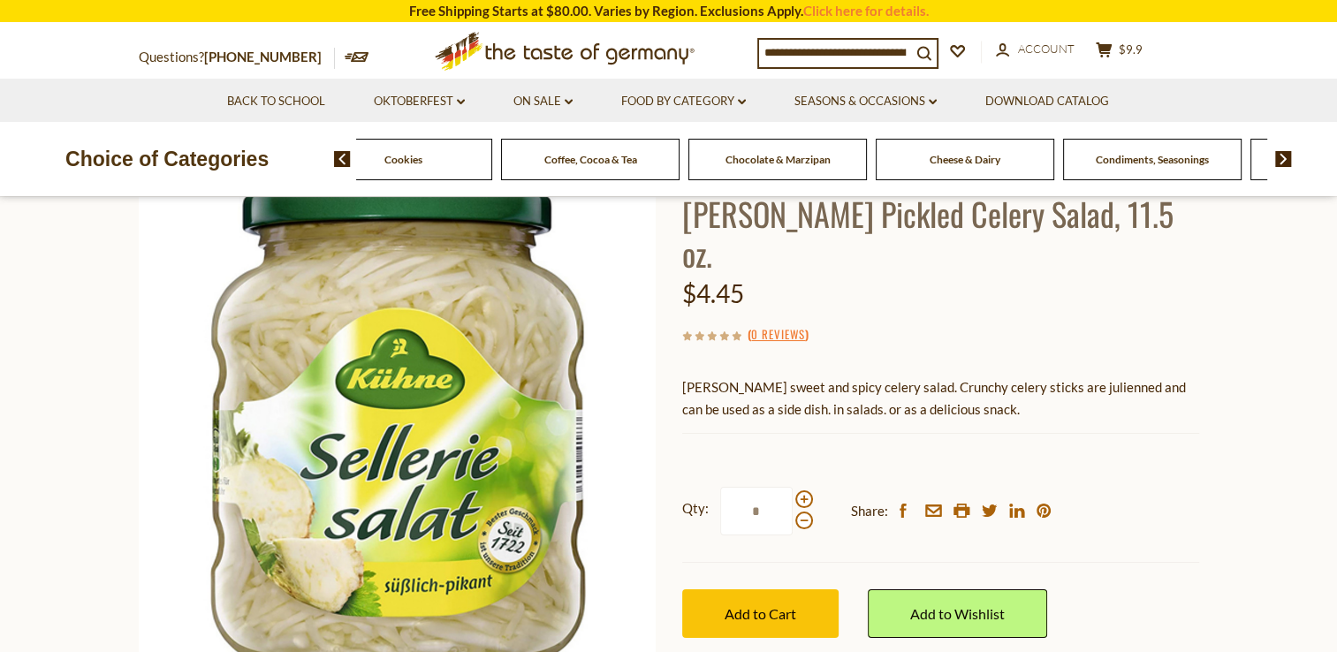
click at [1283, 163] on img at bounding box center [1283, 159] width 17 height 16
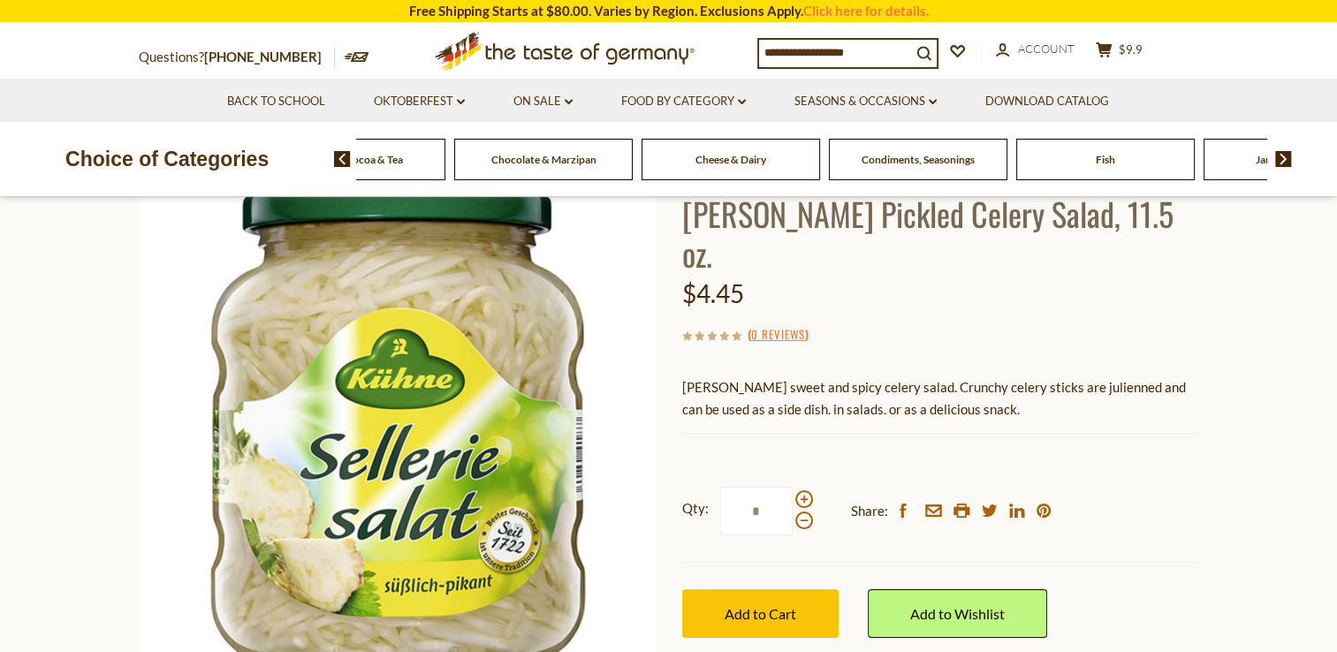
click at [1284, 166] on img at bounding box center [1283, 159] width 17 height 16
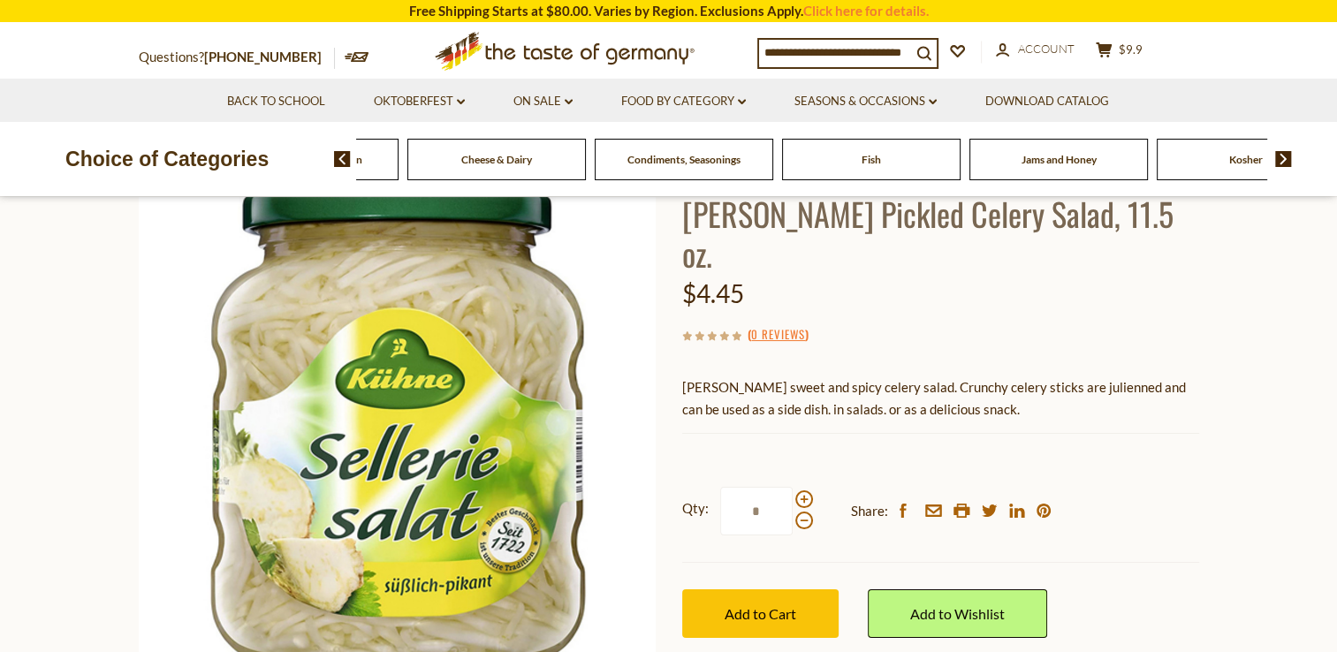
click at [1286, 164] on img at bounding box center [1283, 159] width 17 height 16
click at [1284, 163] on img at bounding box center [1283, 159] width 17 height 16
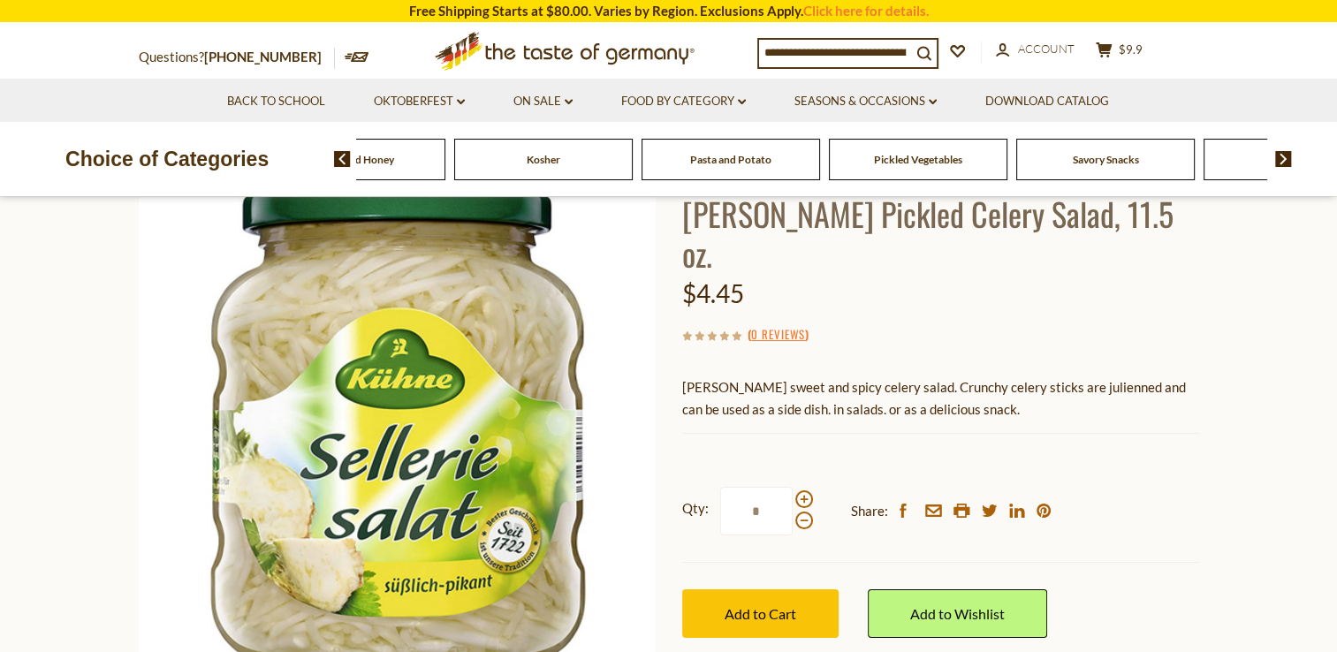
click at [1287, 162] on img at bounding box center [1283, 159] width 17 height 16
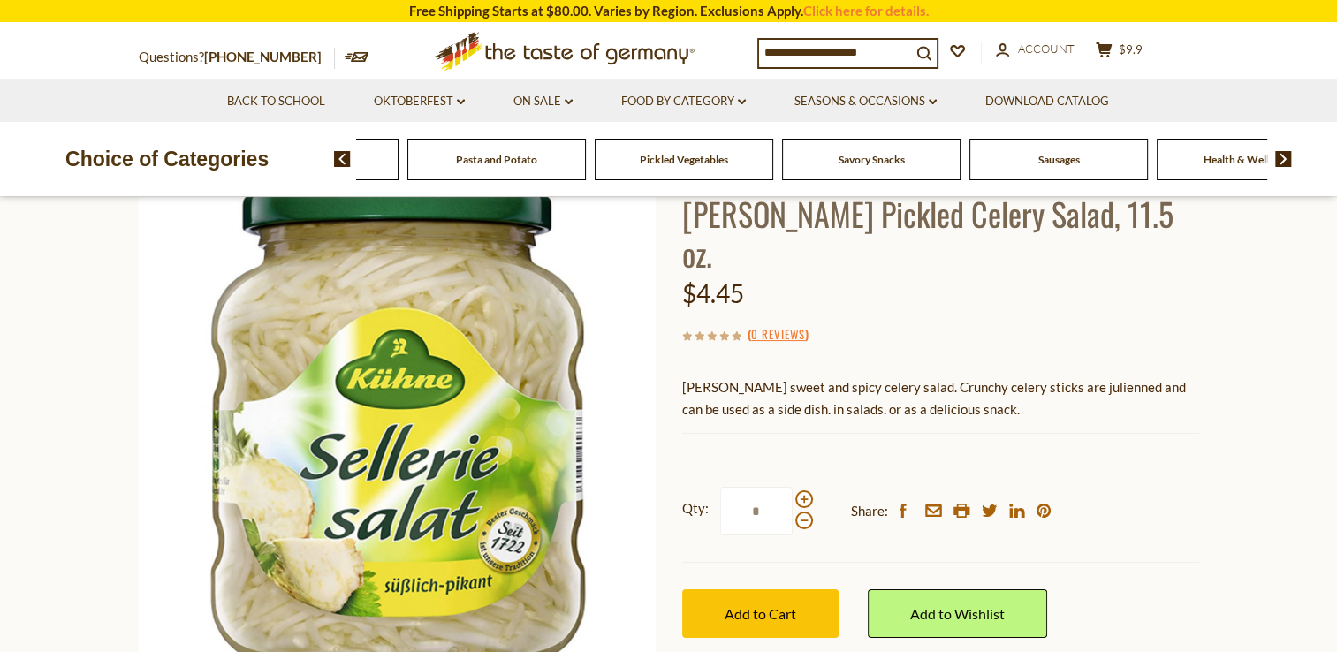
click at [1287, 161] on img at bounding box center [1283, 159] width 17 height 16
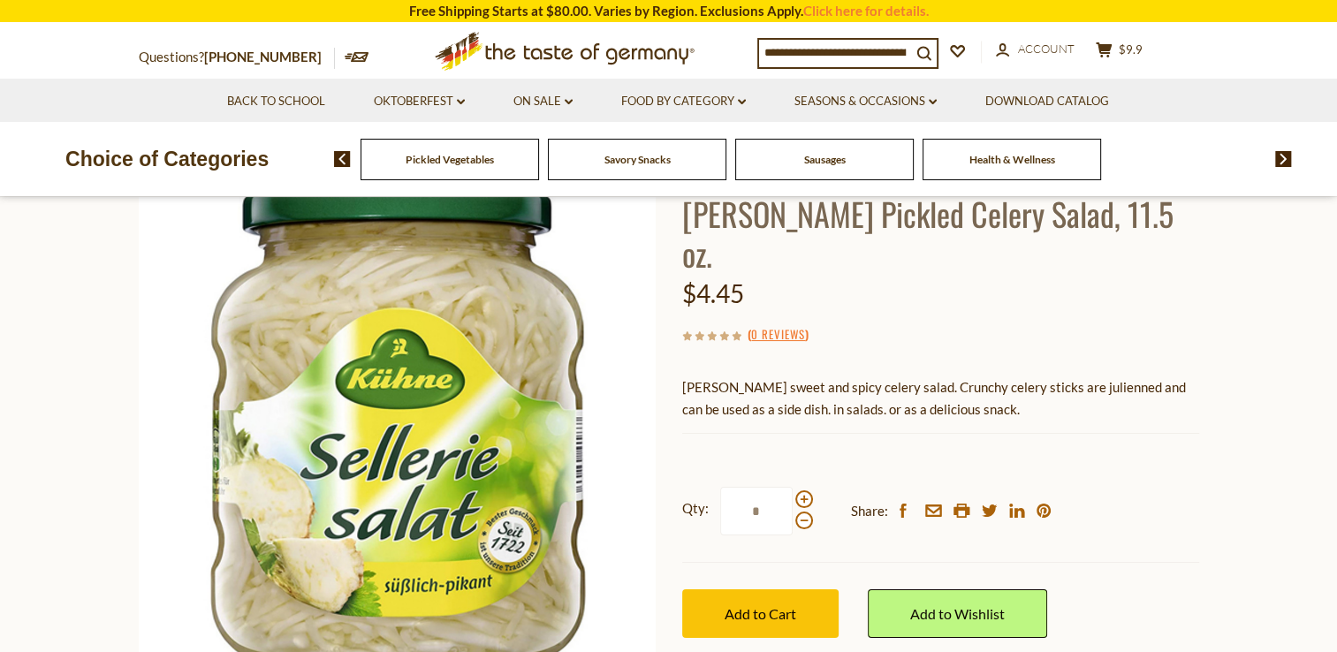
click at [824, 159] on span "Sausages" at bounding box center [825, 159] width 42 height 13
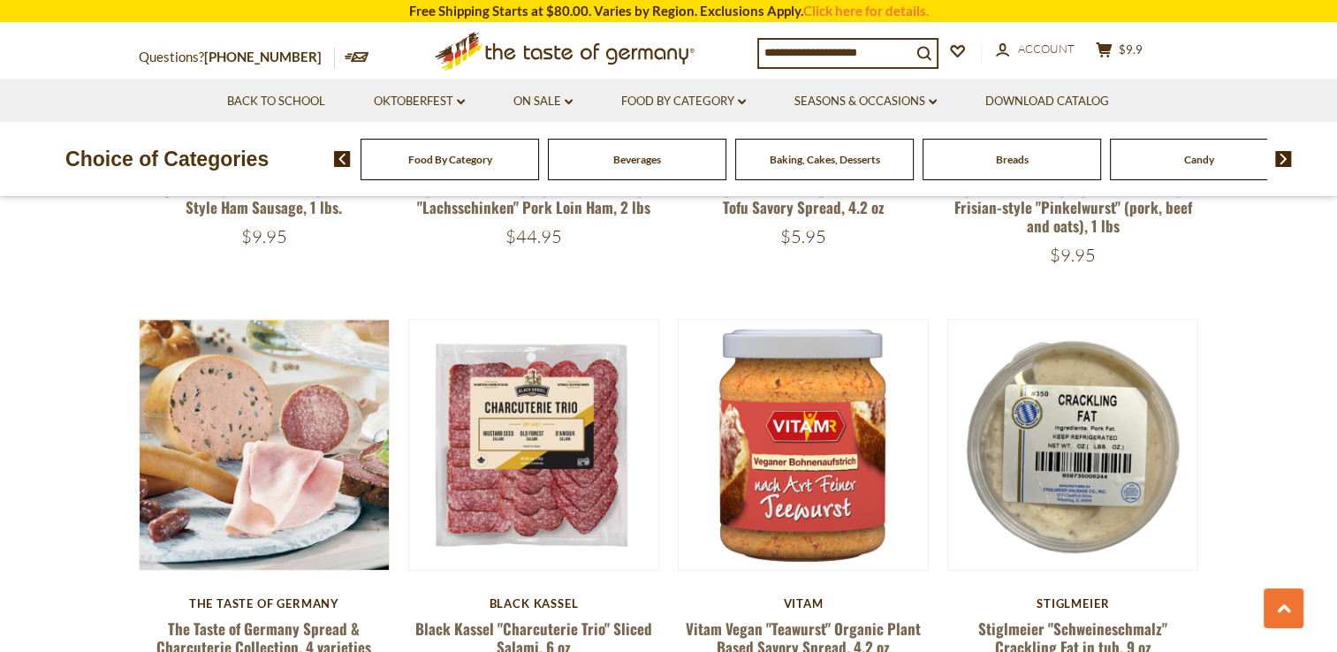
scroll to position [861, 0]
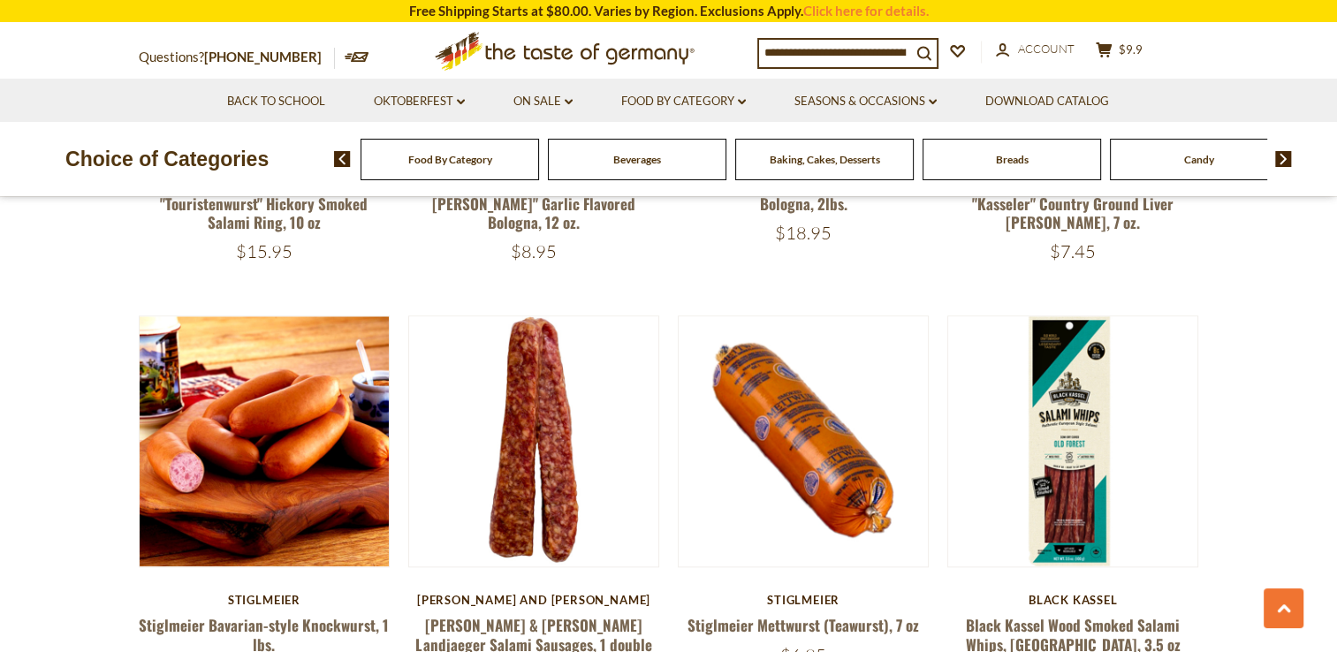
scroll to position [1727, 0]
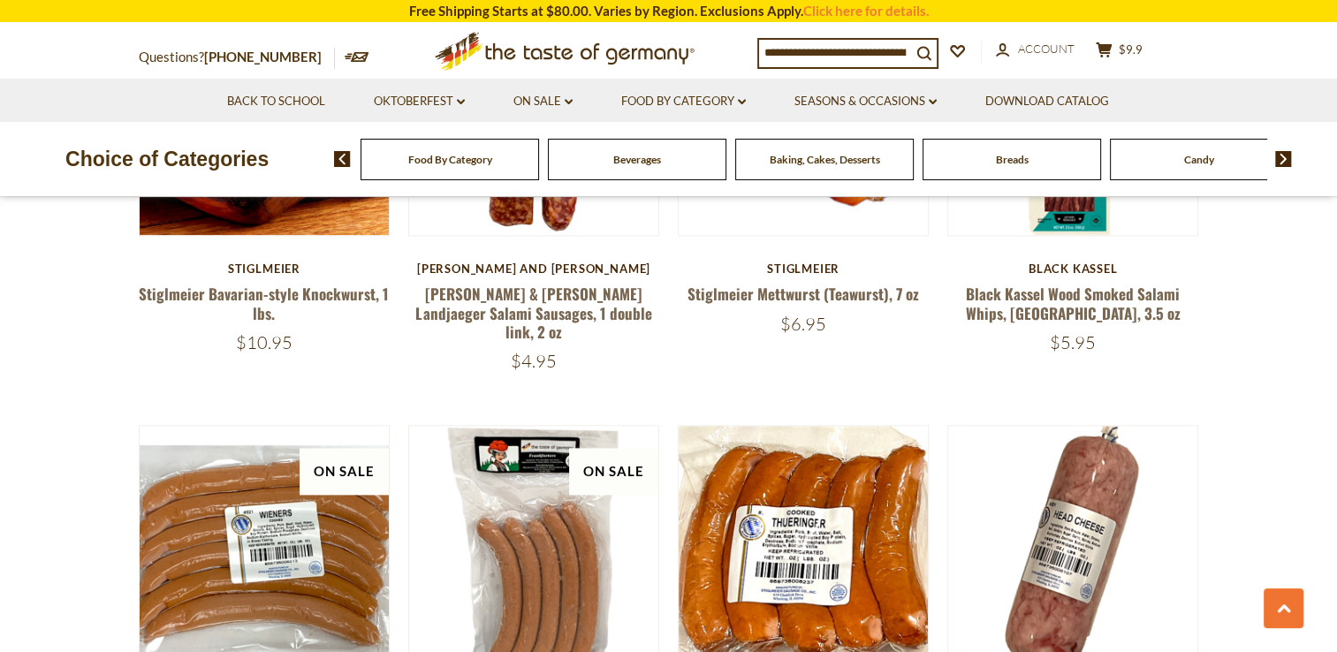
scroll to position [2058, 0]
